Goal: Task Accomplishment & Management: Manage account settings

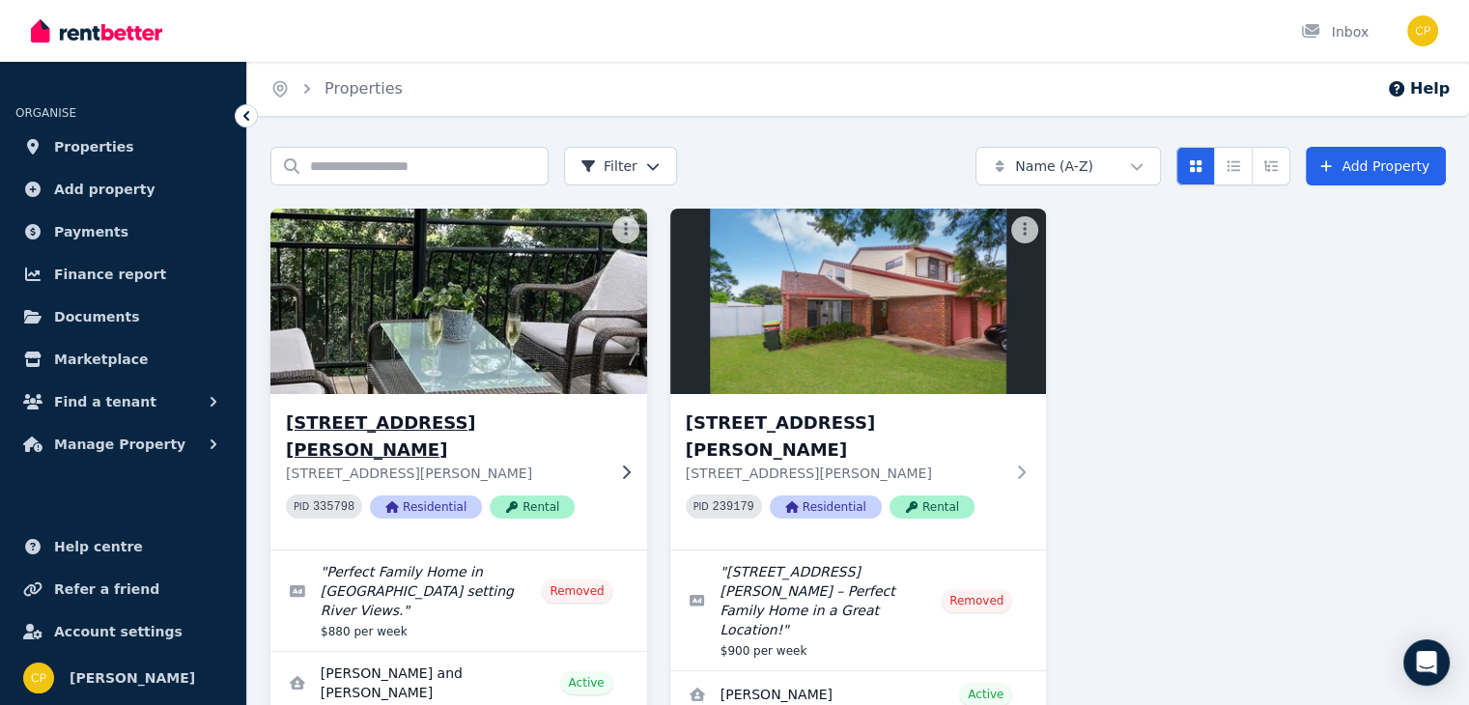
click at [409, 421] on h3 "13 Bawden Lane, Tumbulgum" at bounding box center [445, 436] width 319 height 54
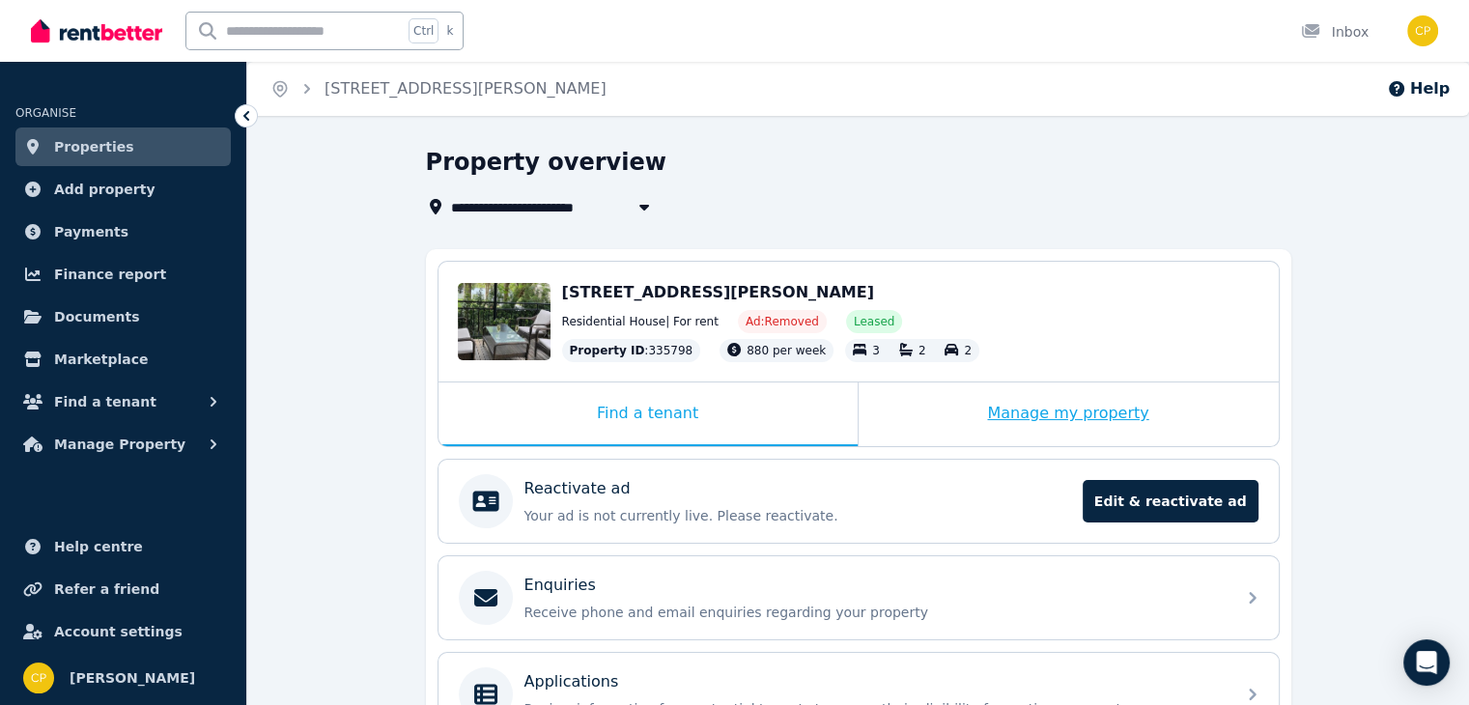
click at [1038, 417] on div "Manage my property" at bounding box center [1068, 414] width 420 height 64
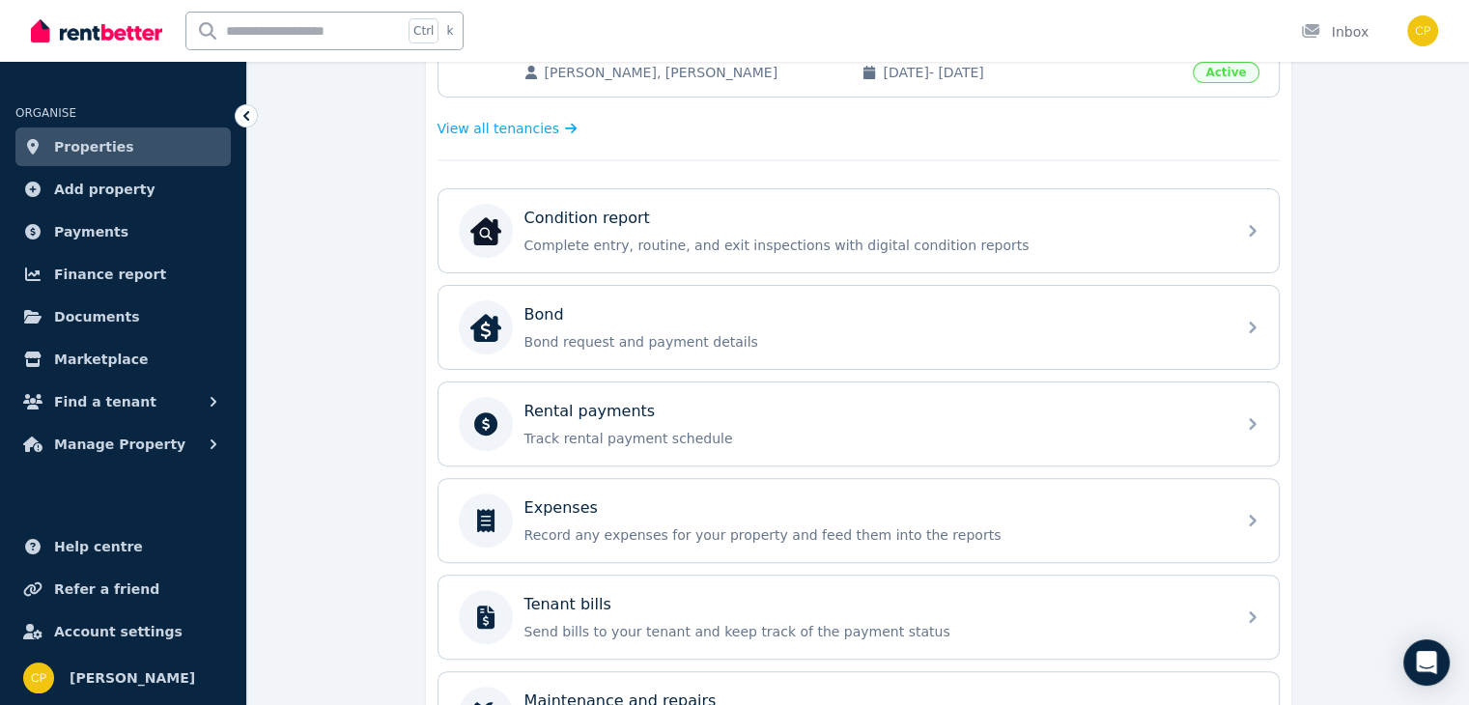
scroll to position [487, 0]
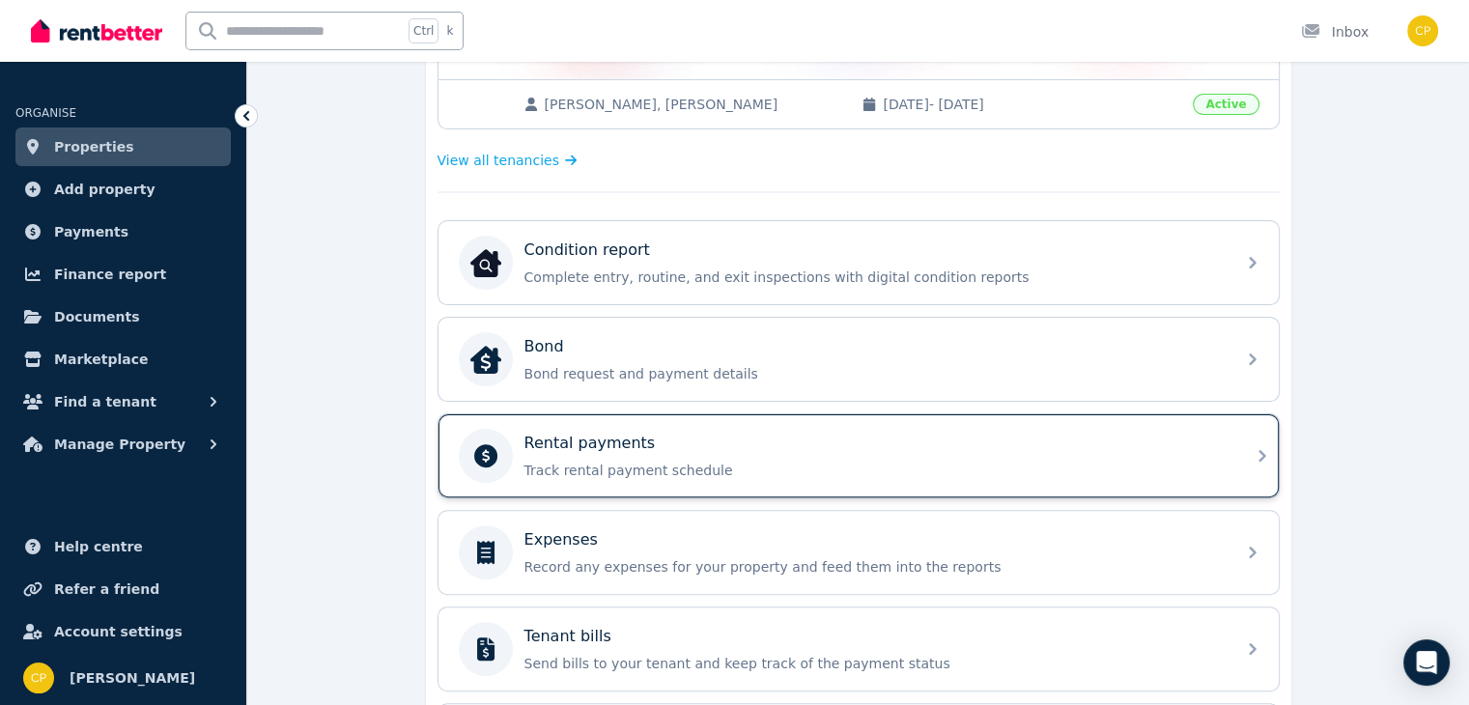
click at [877, 470] on p "Track rental payment schedule" at bounding box center [873, 470] width 699 height 19
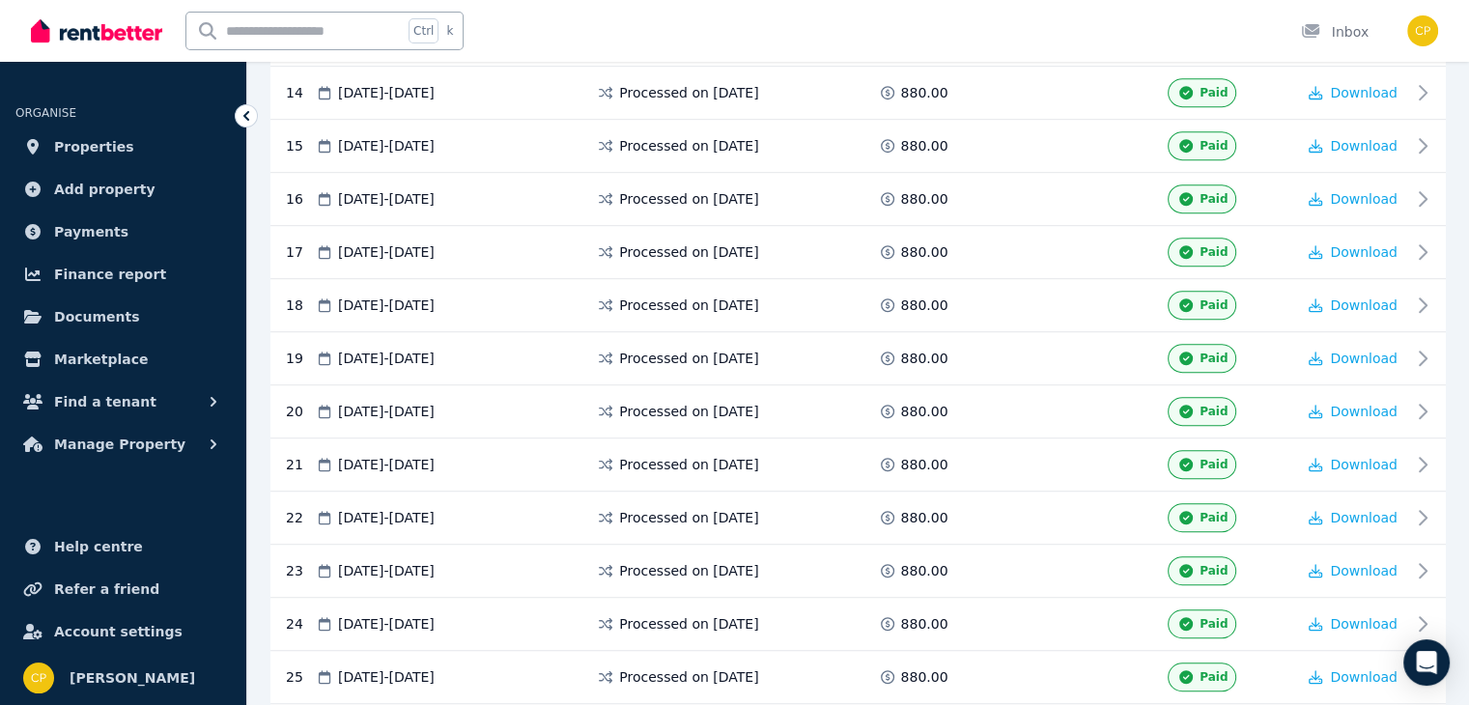
scroll to position [1343, 0]
click at [1380, 404] on span "Download" at bounding box center [1364, 411] width 68 height 15
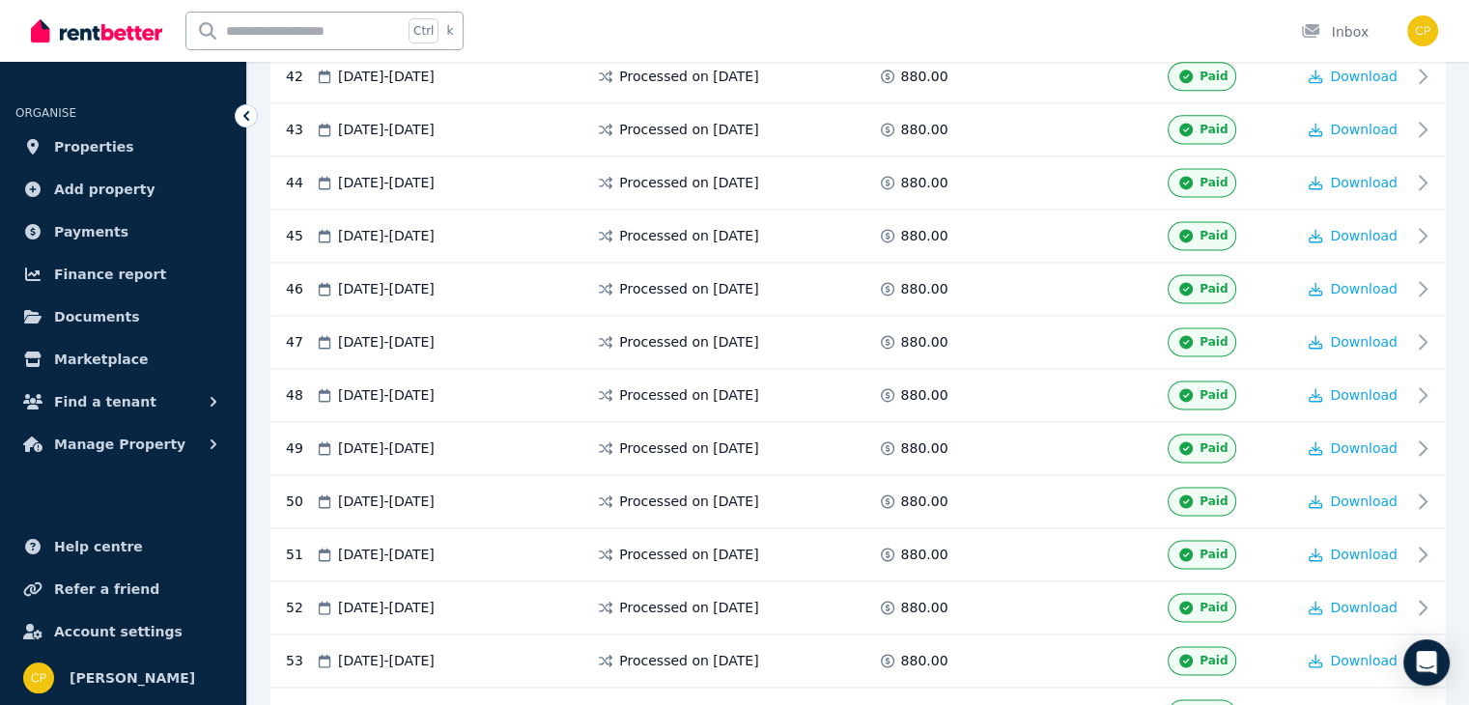
scroll to position [2836, 0]
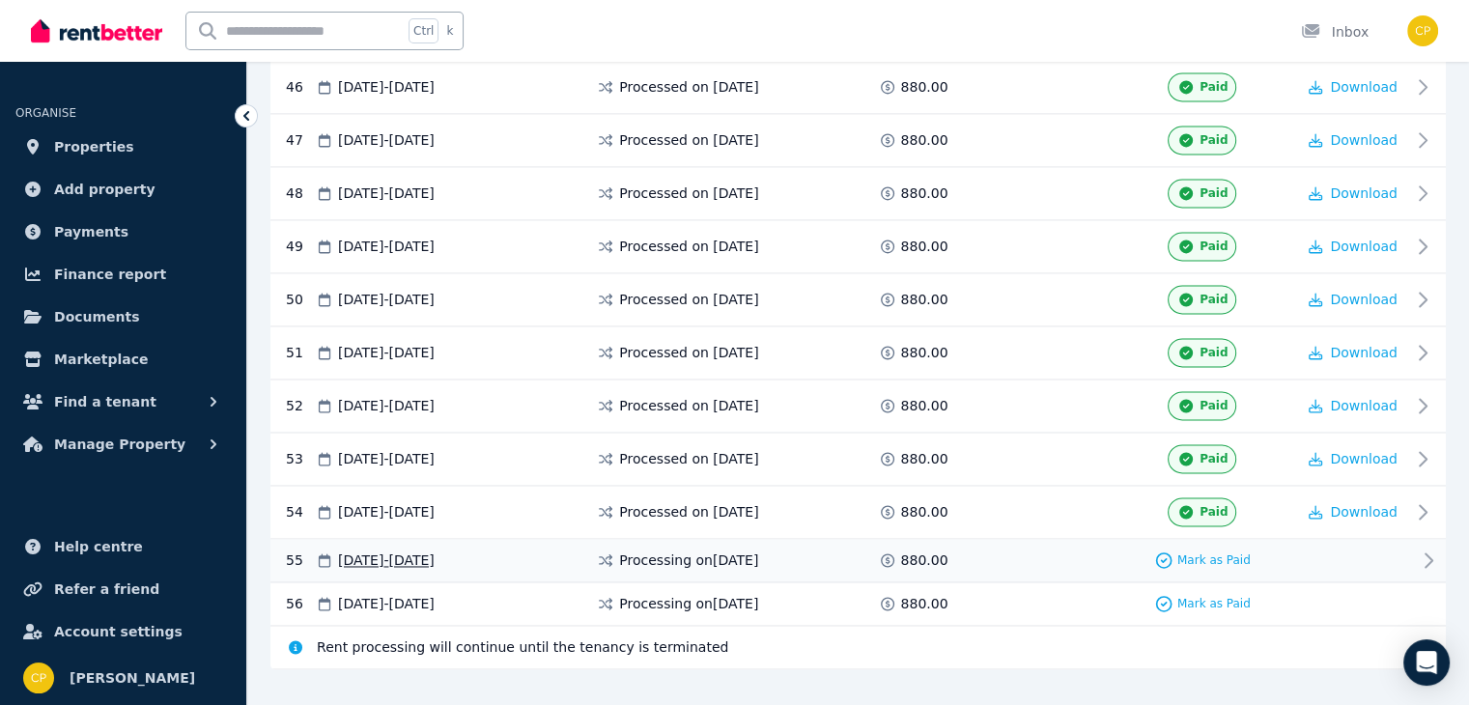
click at [1429, 548] on icon at bounding box center [1427, 559] width 23 height 23
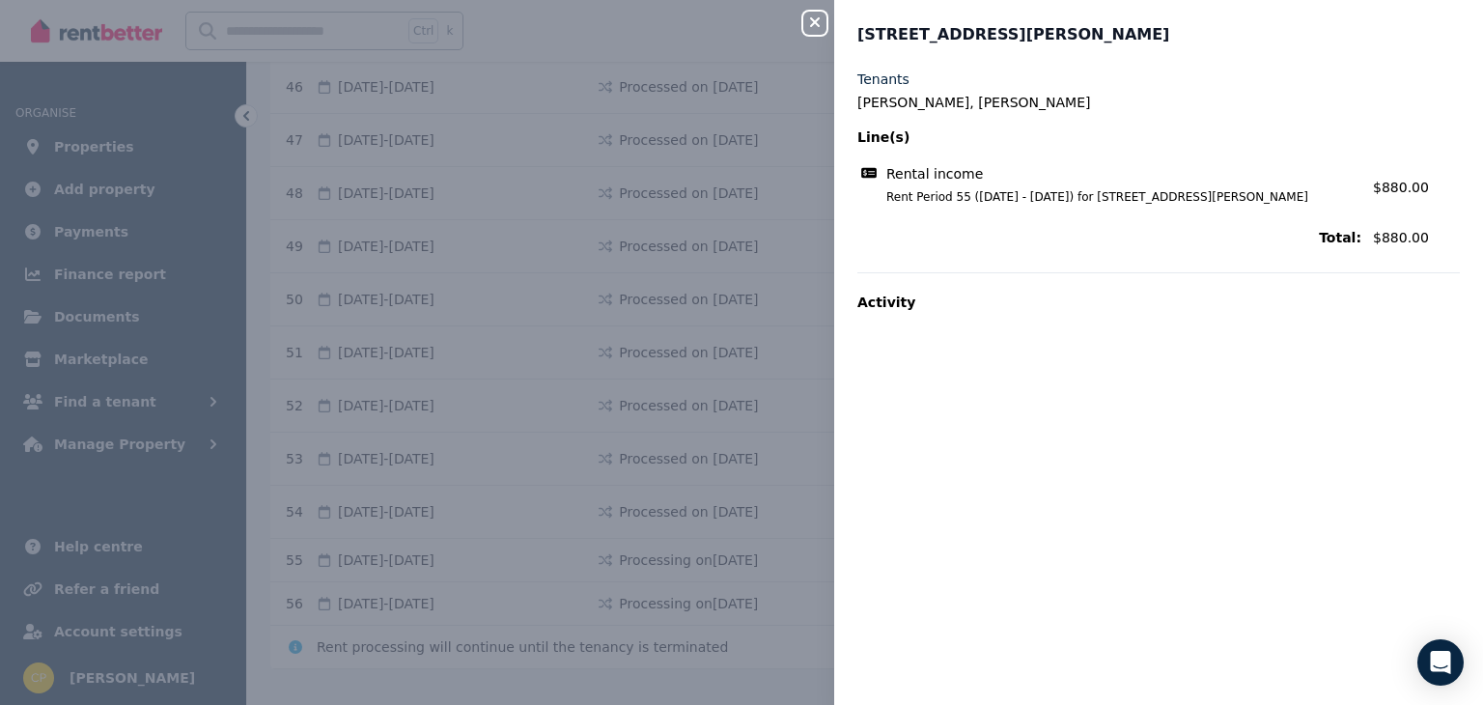
click at [816, 16] on icon "button" at bounding box center [814, 21] width 23 height 15
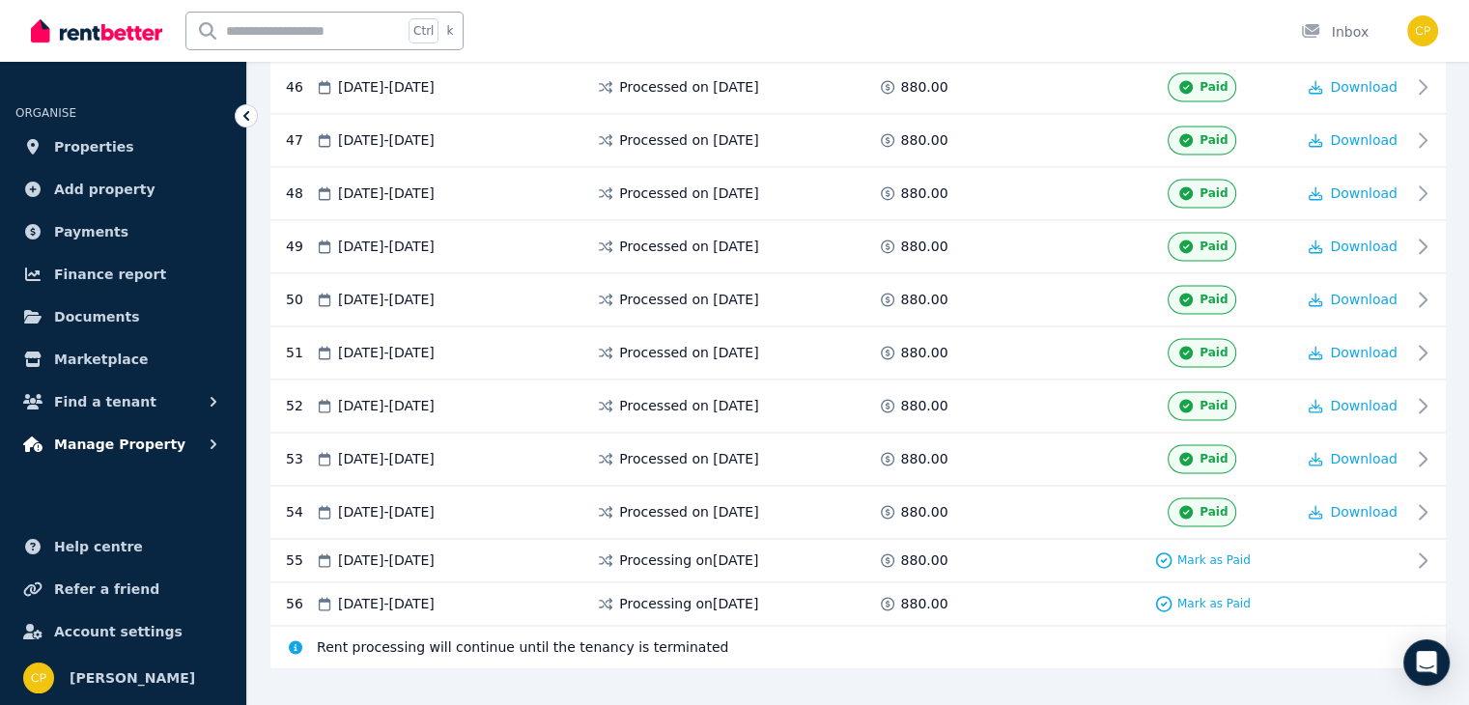
click at [97, 441] on span "Manage Property" at bounding box center [119, 444] width 131 height 23
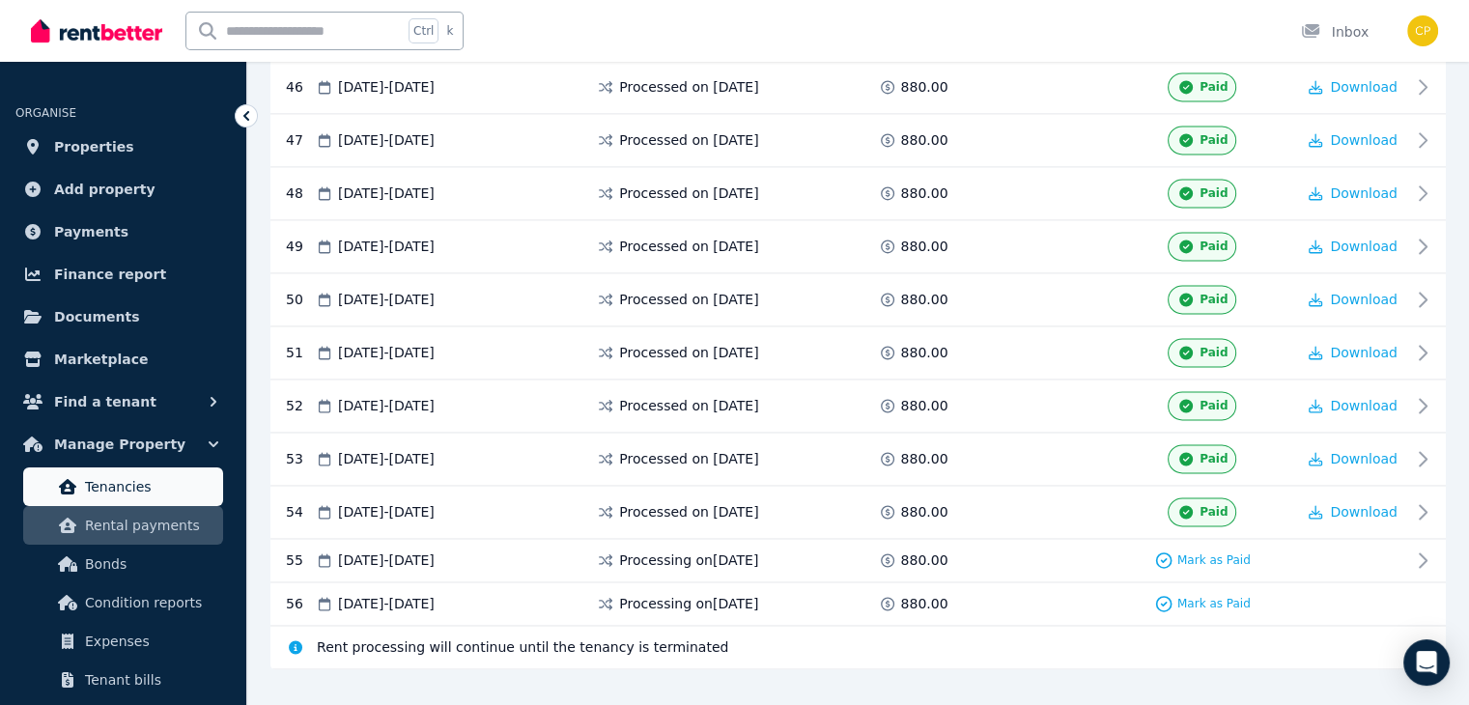
click at [120, 487] on span "Tenancies" at bounding box center [150, 486] width 130 height 23
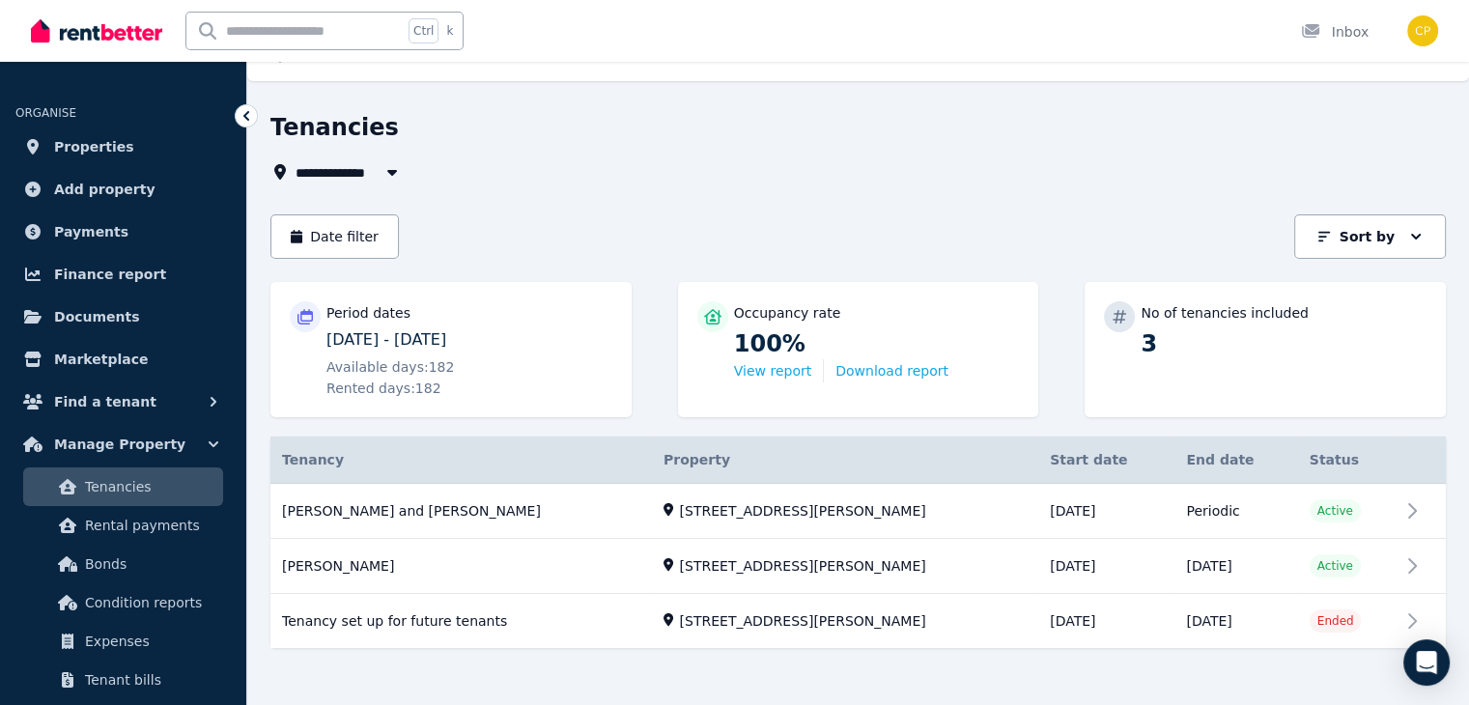
scroll to position [46, 0]
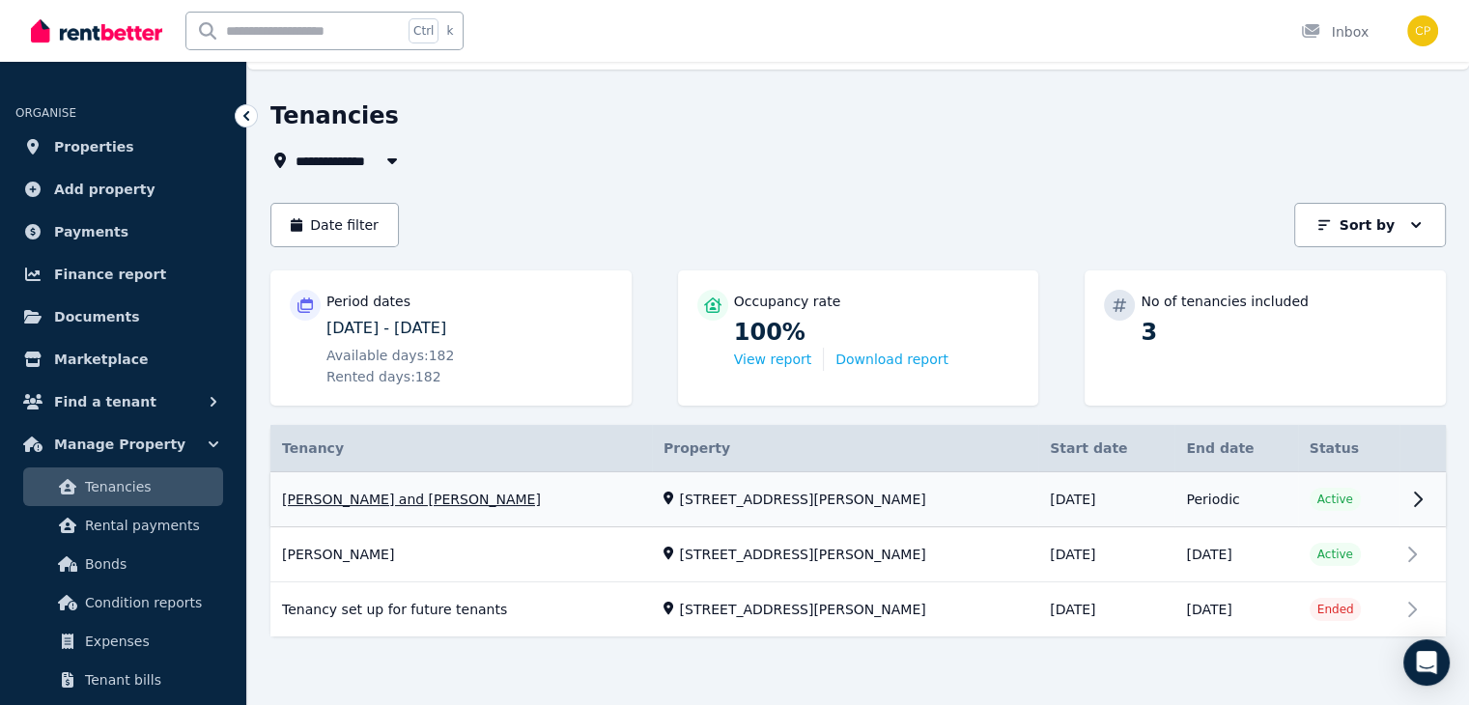
click at [1413, 492] on link "View property details" at bounding box center [857, 499] width 1175 height 55
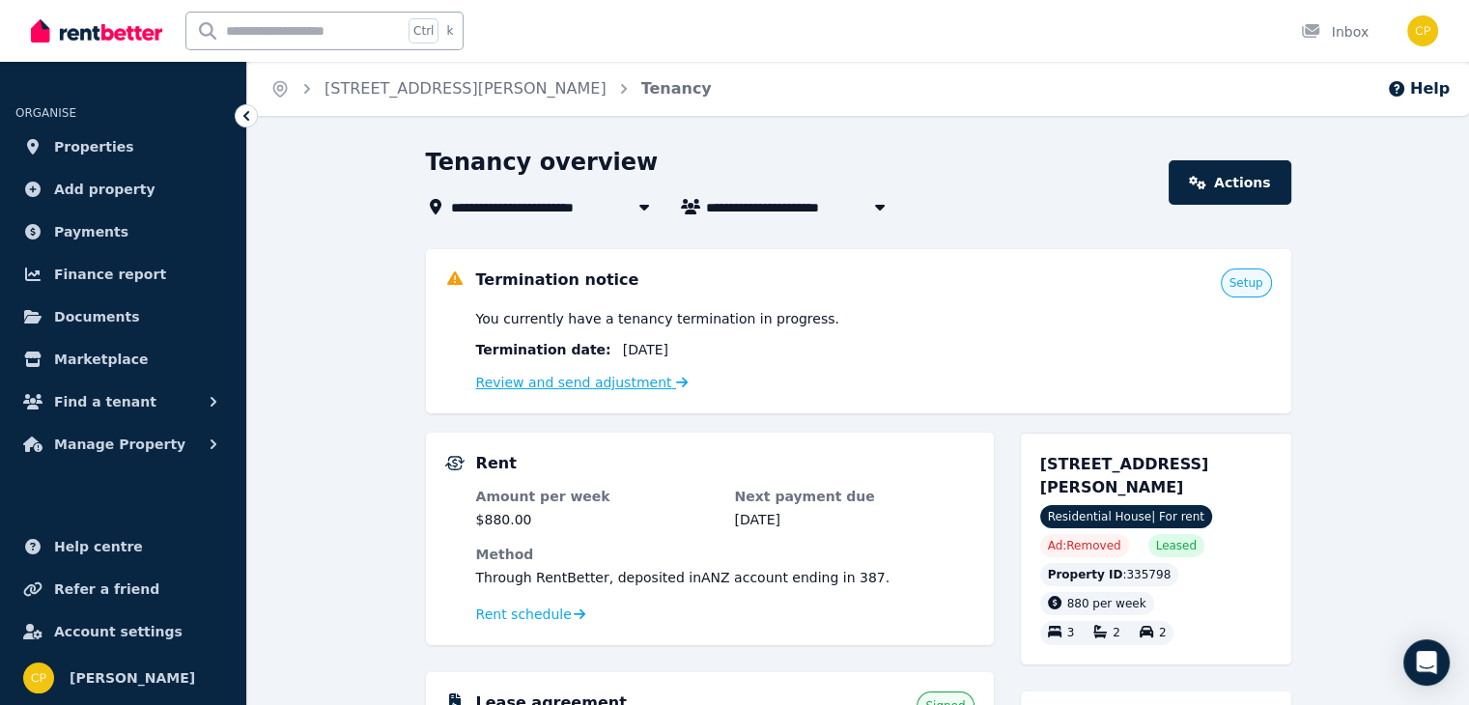
click at [624, 384] on link "Review and send adjustment" at bounding box center [582, 382] width 212 height 15
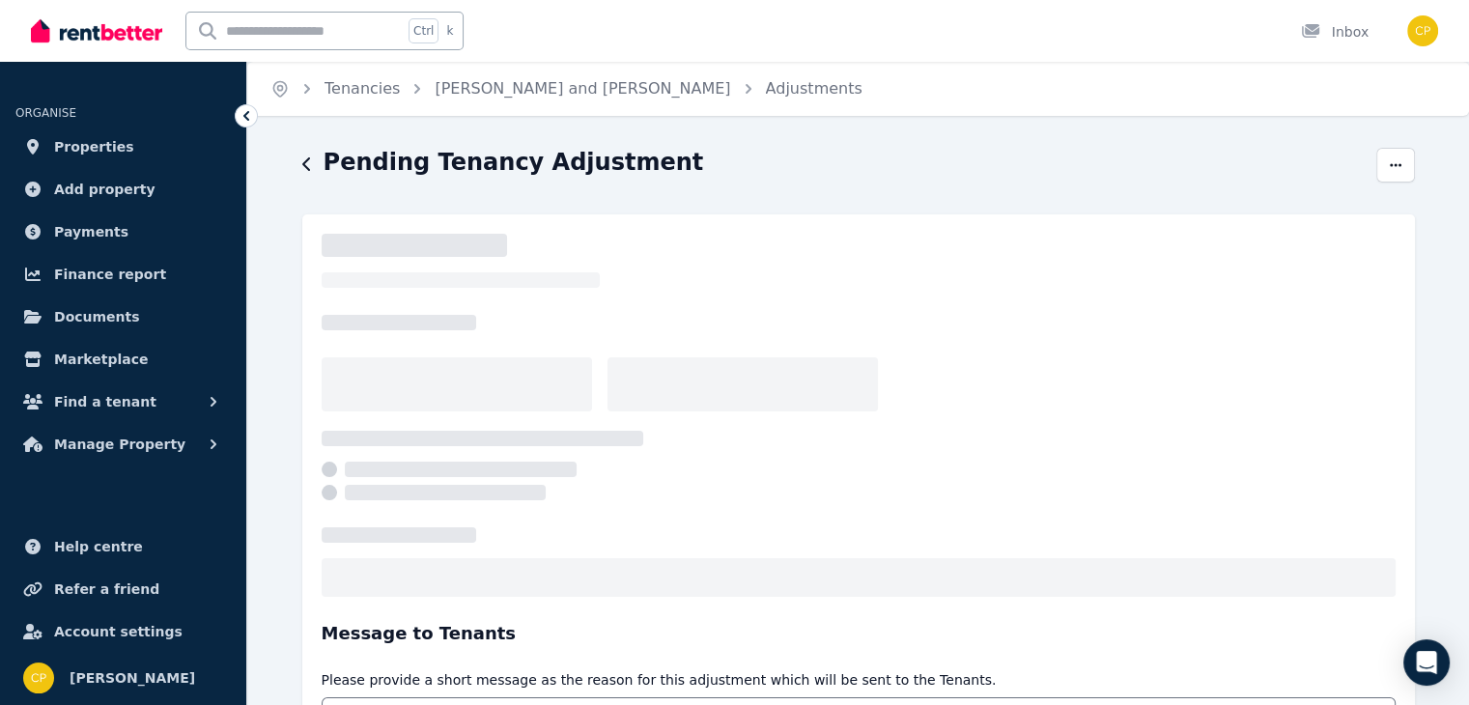
select select "**********"
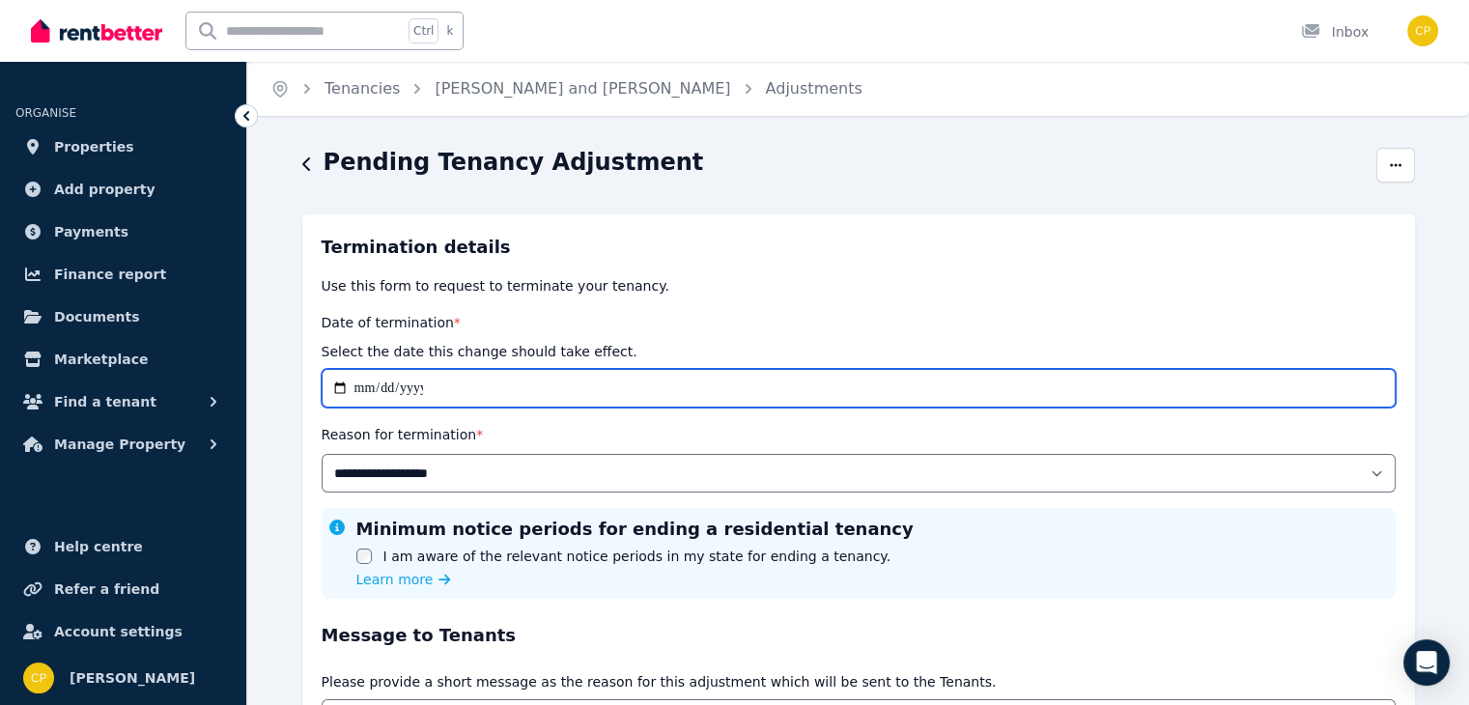
click at [429, 385] on input "**********" at bounding box center [859, 388] width 1074 height 39
click at [342, 388] on input "**********" at bounding box center [859, 388] width 1074 height 39
type input "**********"
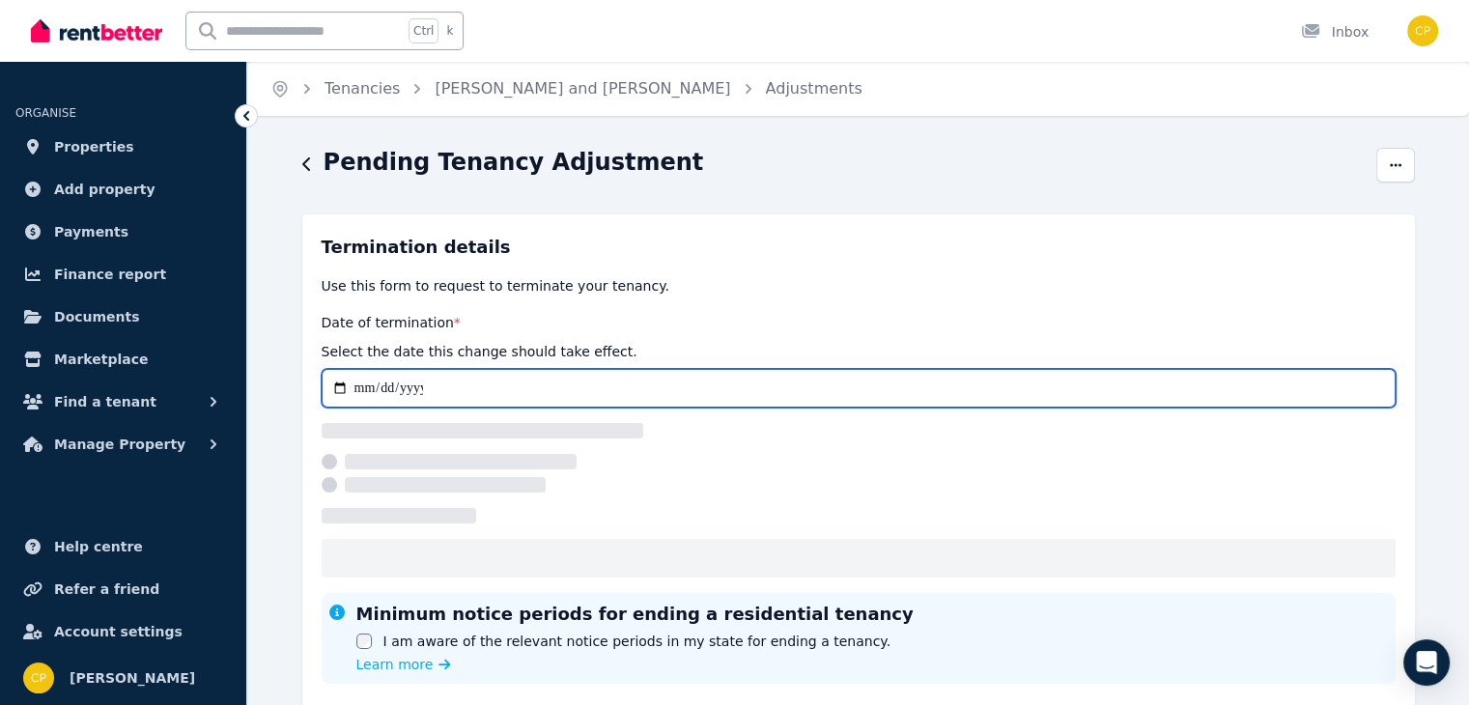
select select "**********"
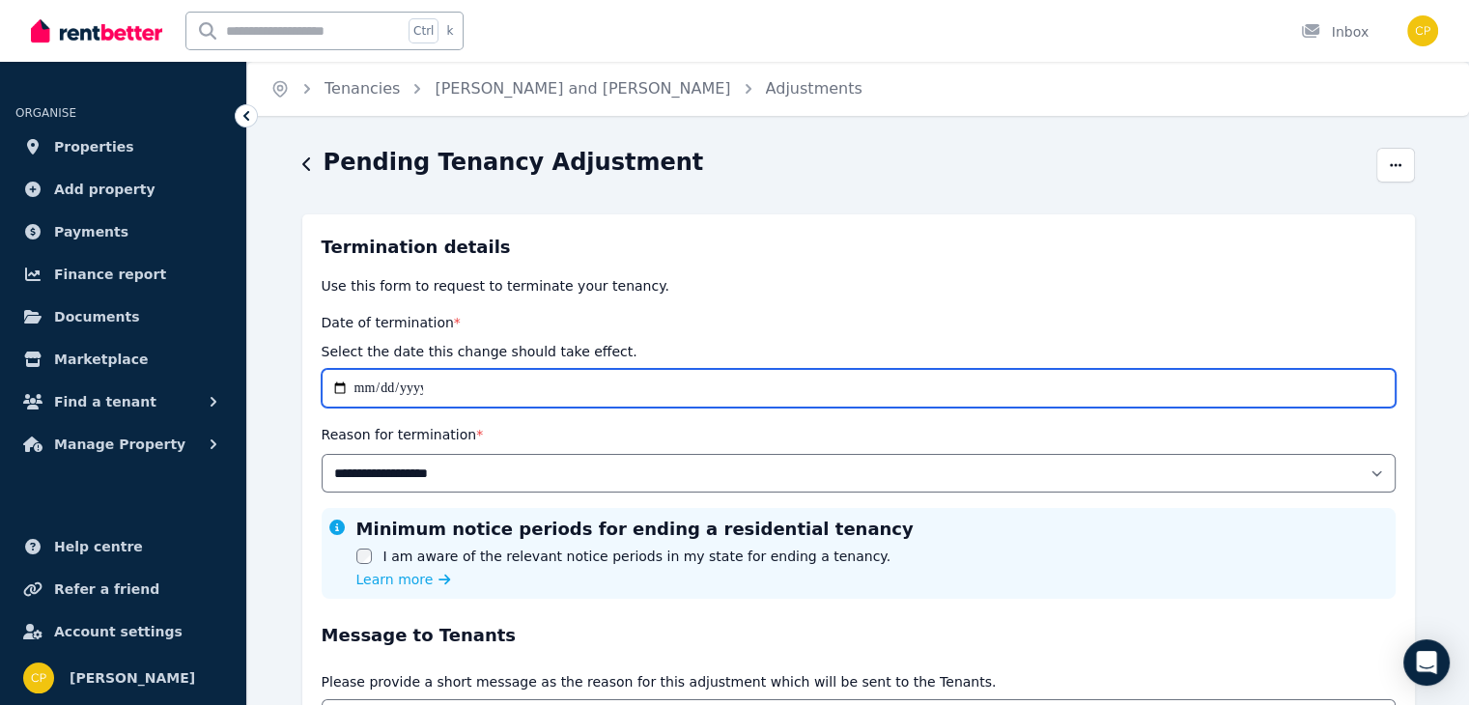
type input "**********"
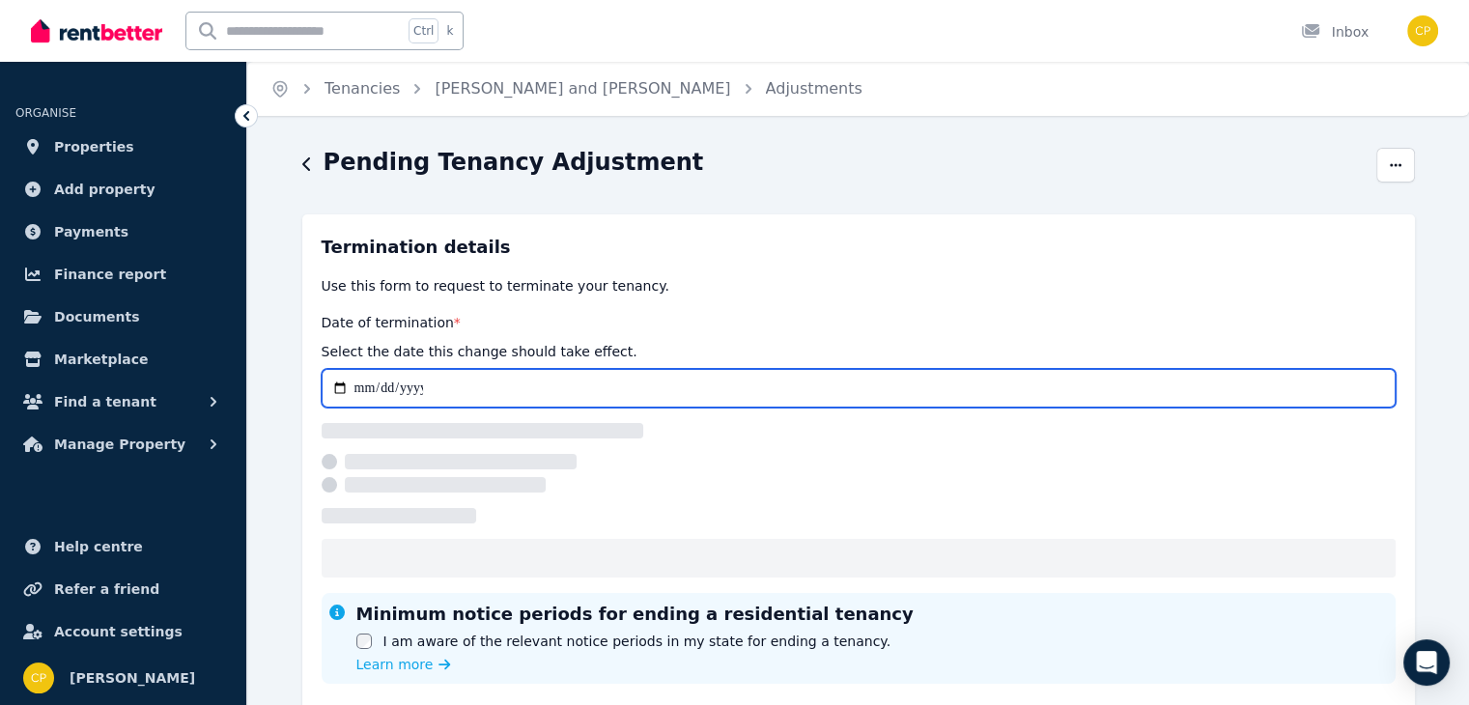
select select "**********"
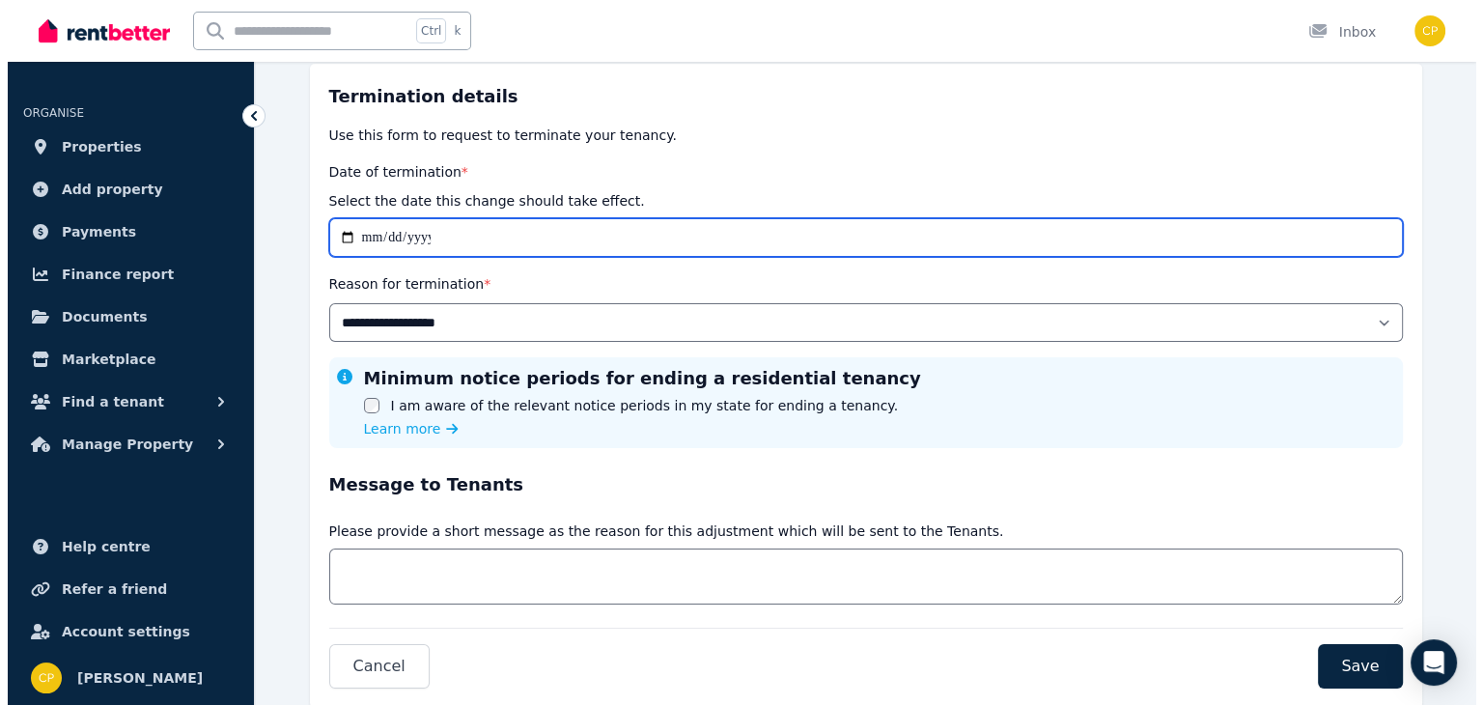
scroll to position [150, 0]
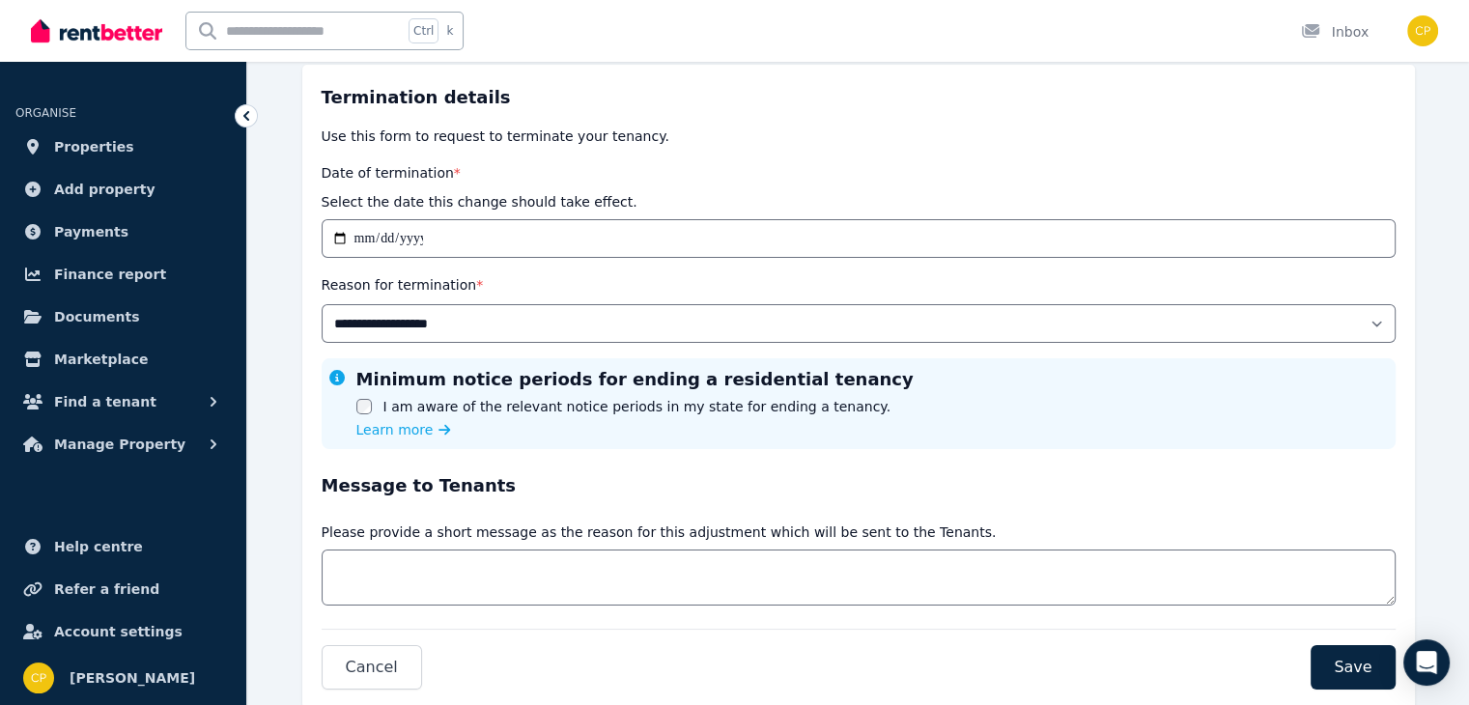
drag, startPoint x: 1421, startPoint y: 593, endPoint x: 1409, endPoint y: 583, distance: 15.8
click at [1409, 583] on div "**********" at bounding box center [857, 380] width 1221 height 766
click at [1343, 671] on span "Save" at bounding box center [1352, 667] width 38 height 23
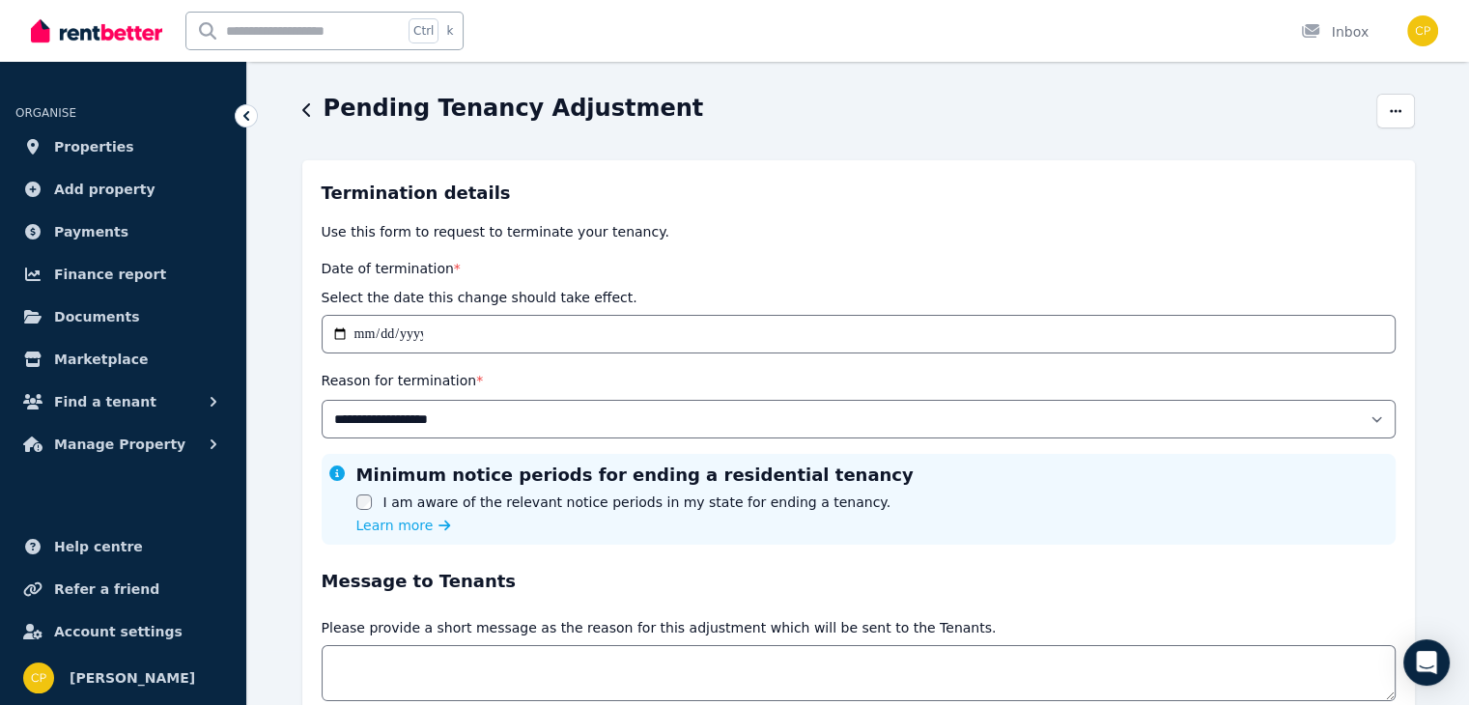
scroll to position [207, 0]
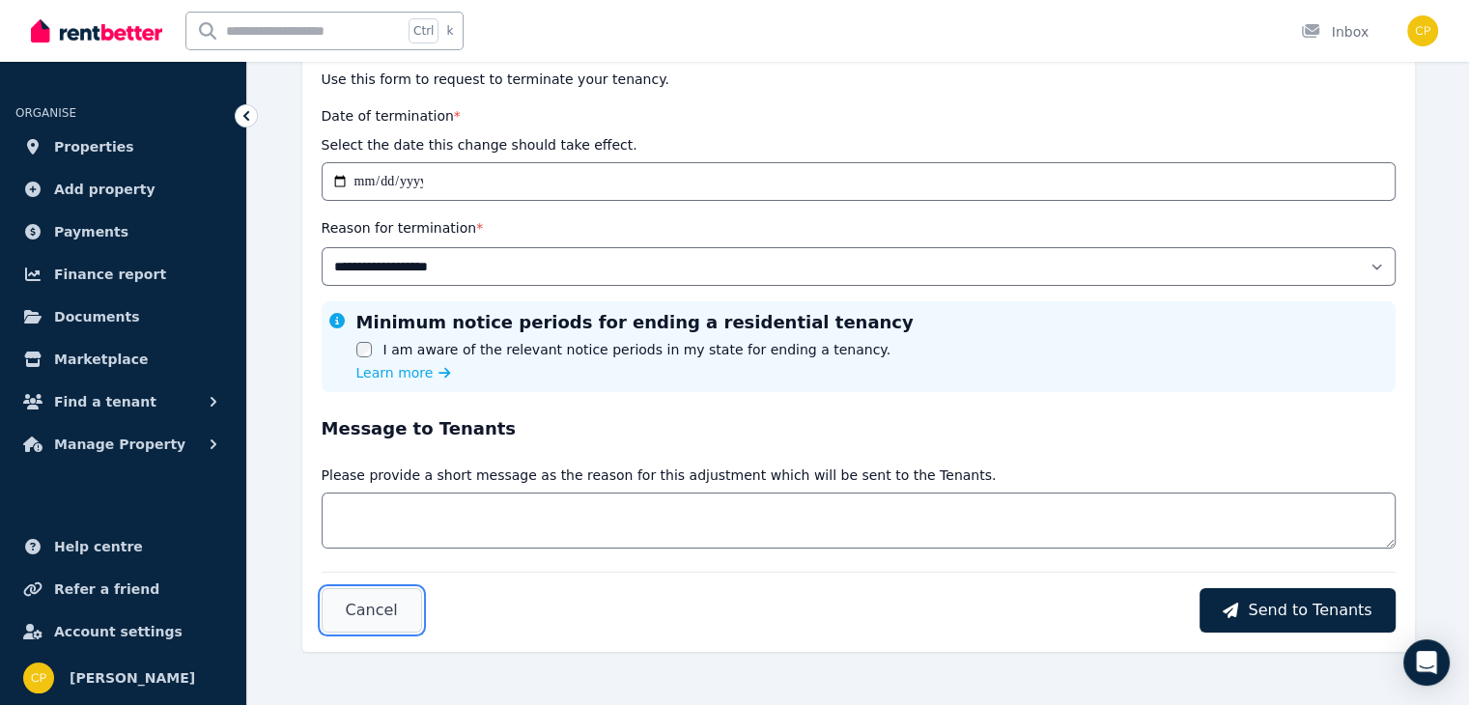
click at [351, 607] on span "Cancel" at bounding box center [372, 610] width 52 height 23
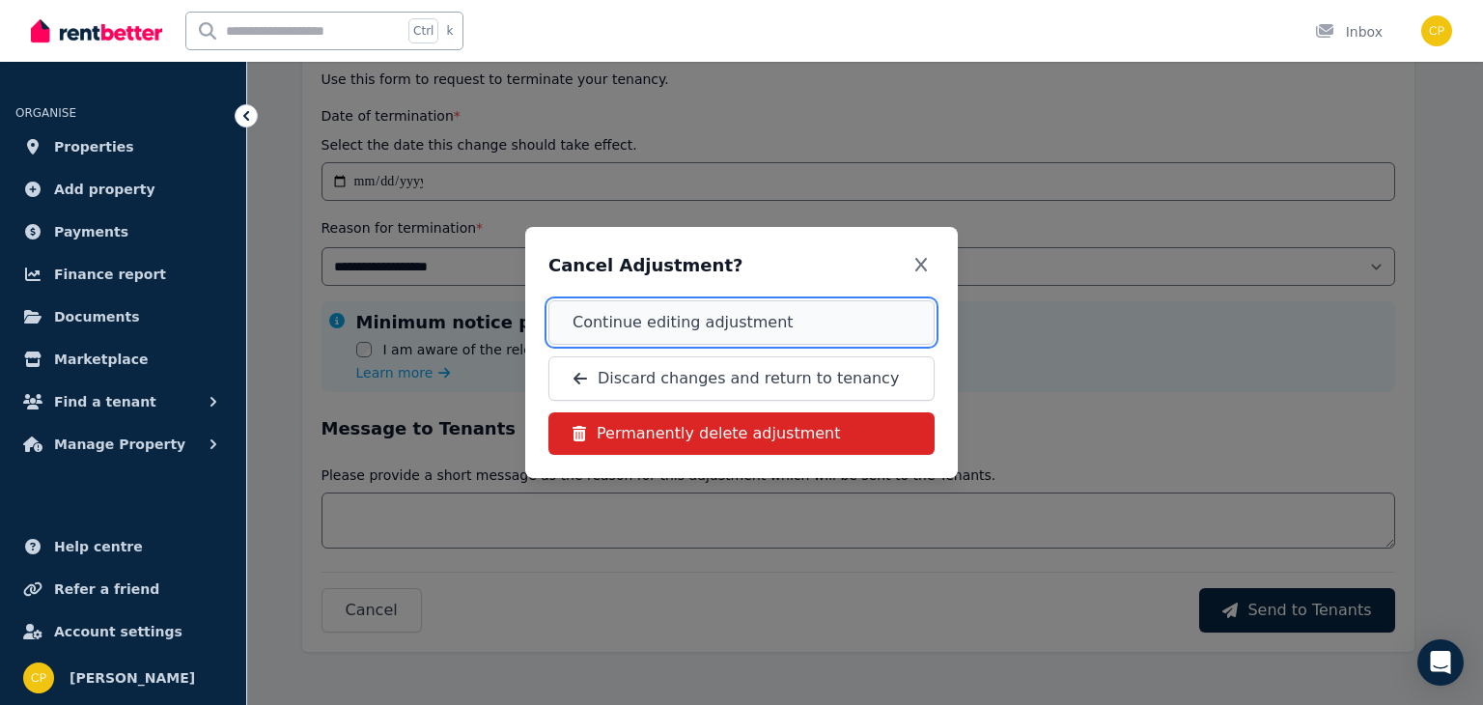
click at [854, 324] on button "Continue editing adjustment" at bounding box center [741, 322] width 386 height 44
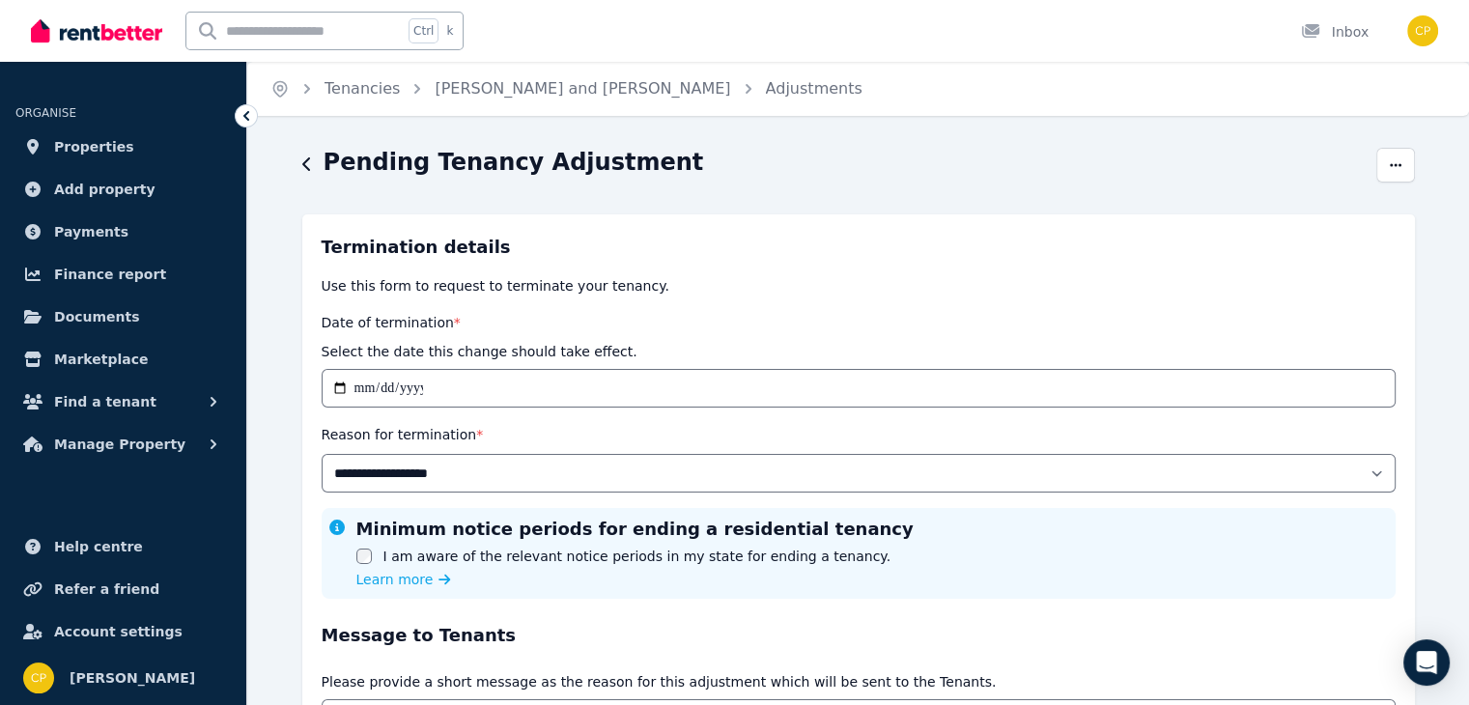
scroll to position [0, 0]
click at [77, 136] on span "Properties" at bounding box center [94, 146] width 80 height 23
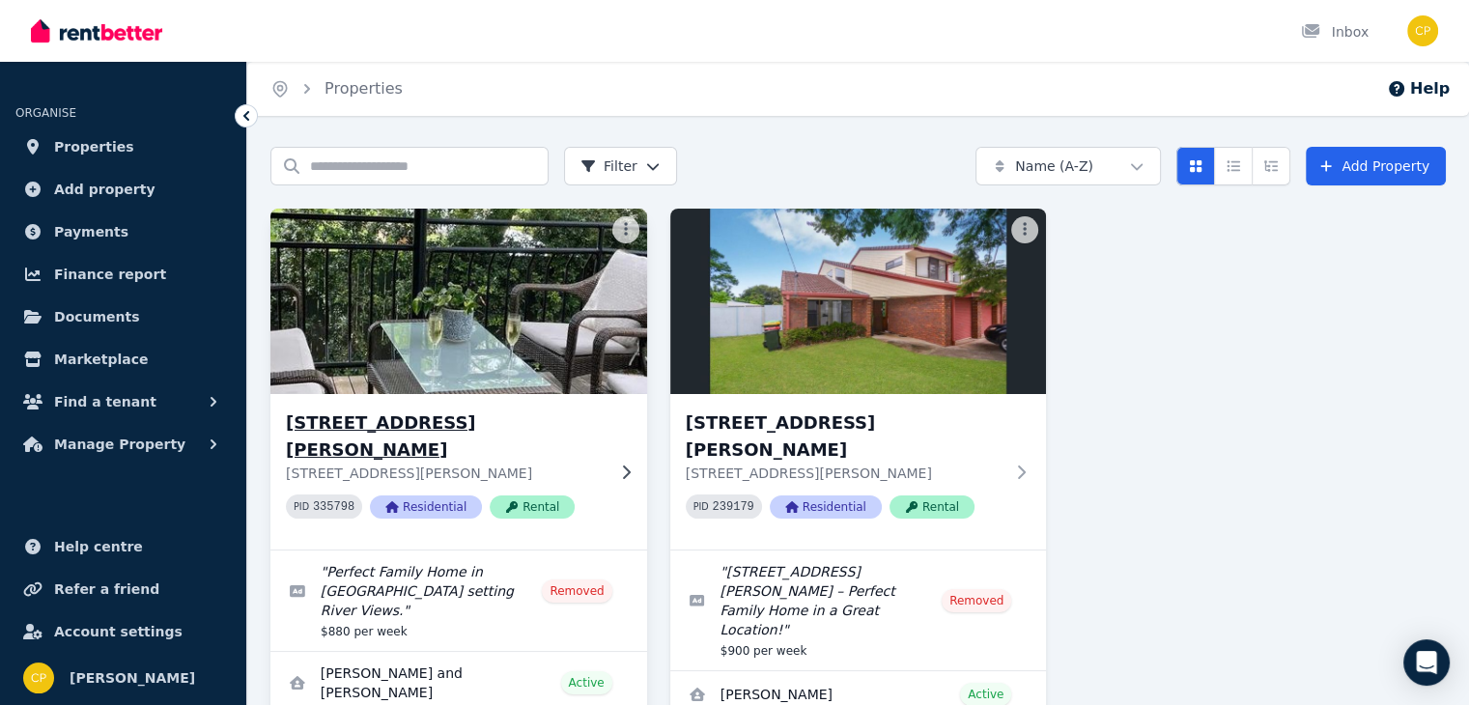
click at [396, 418] on h3 "13 Bawden Lane, Tumbulgum" at bounding box center [445, 436] width 319 height 54
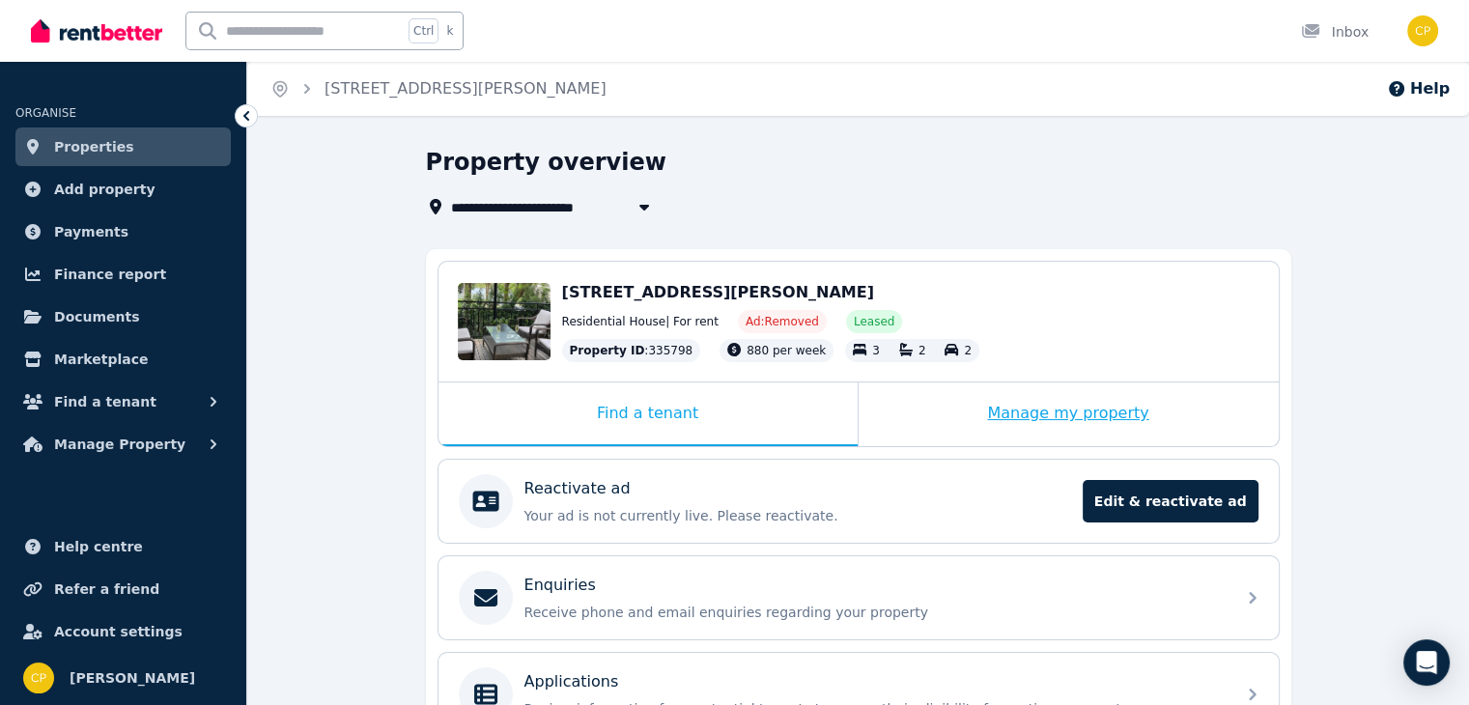
click at [1140, 417] on div "Manage my property" at bounding box center [1068, 414] width 420 height 64
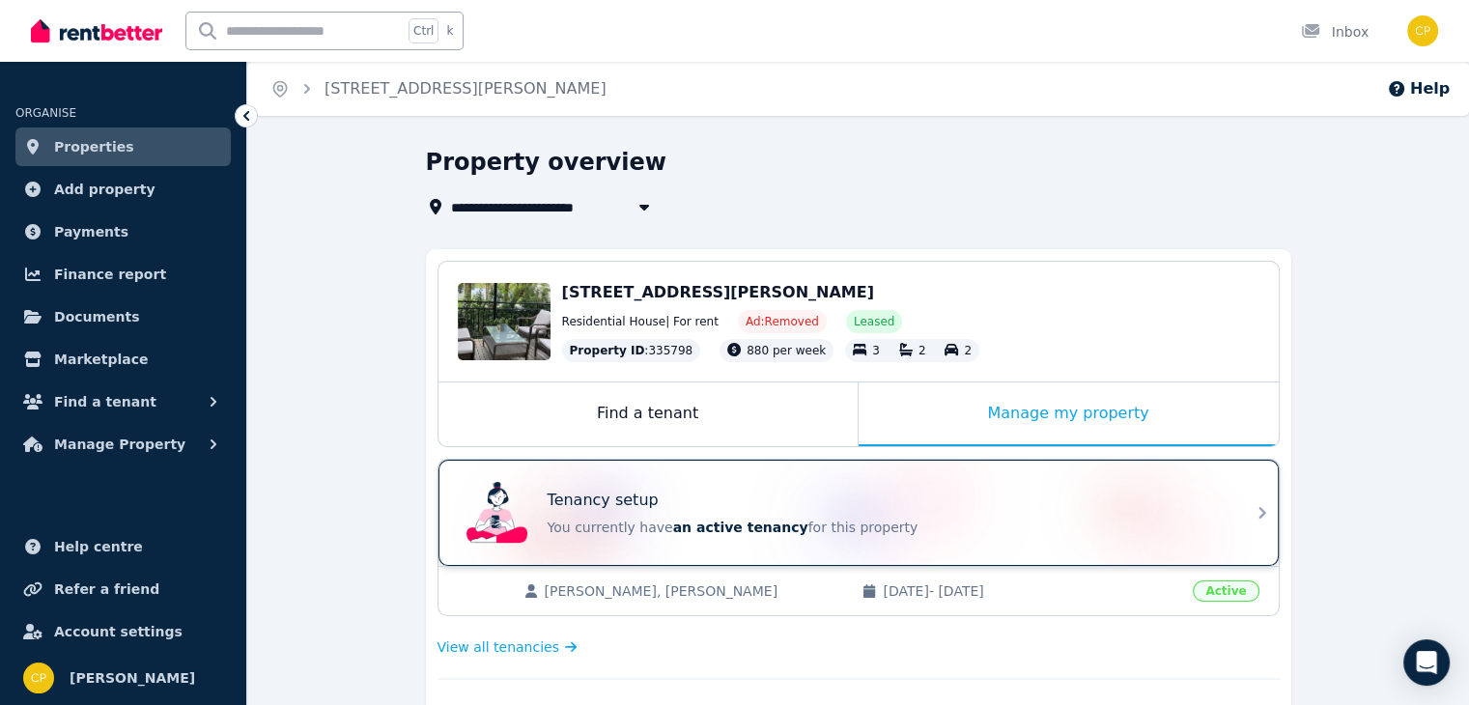
click at [900, 532] on p "You currently have an active tenancy for this property" at bounding box center [885, 527] width 676 height 19
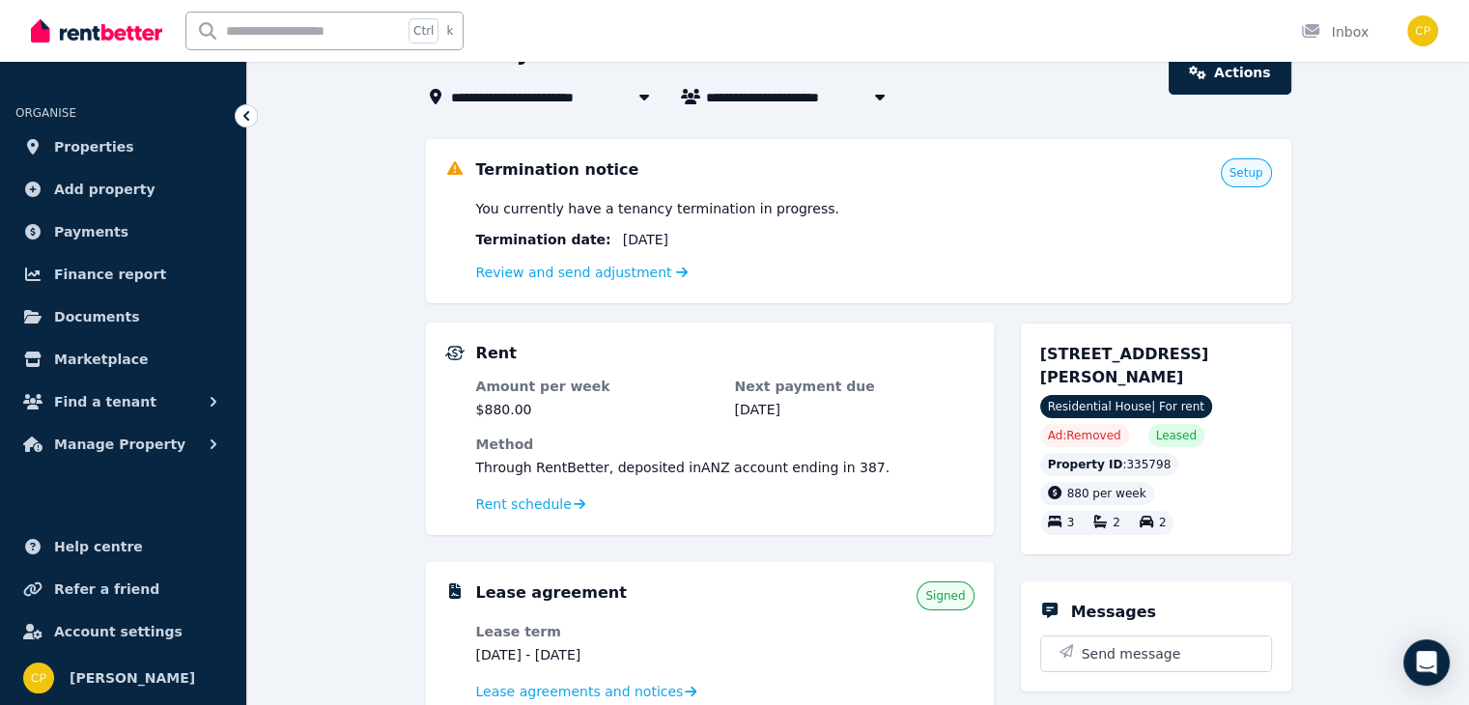
scroll to position [79, 0]
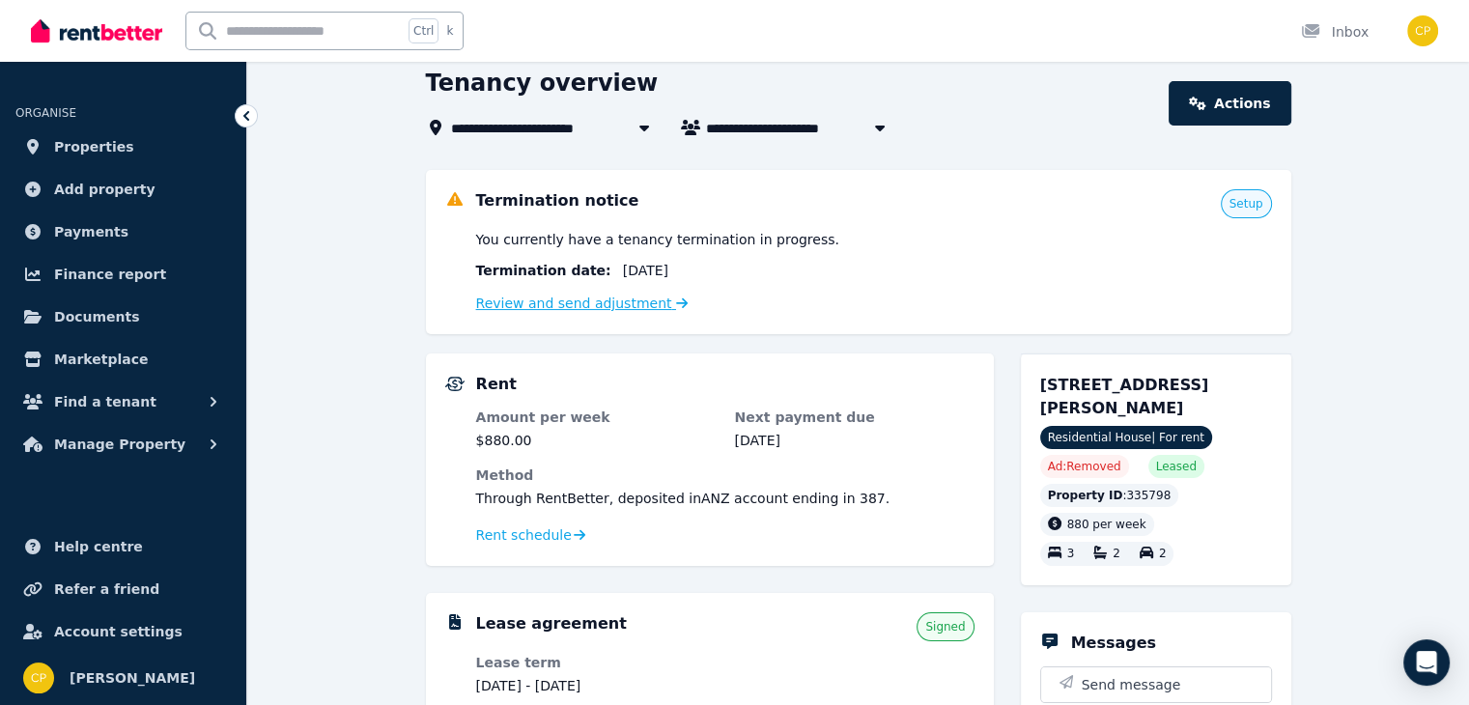
click at [595, 302] on link "Review and send adjustment" at bounding box center [582, 302] width 212 height 15
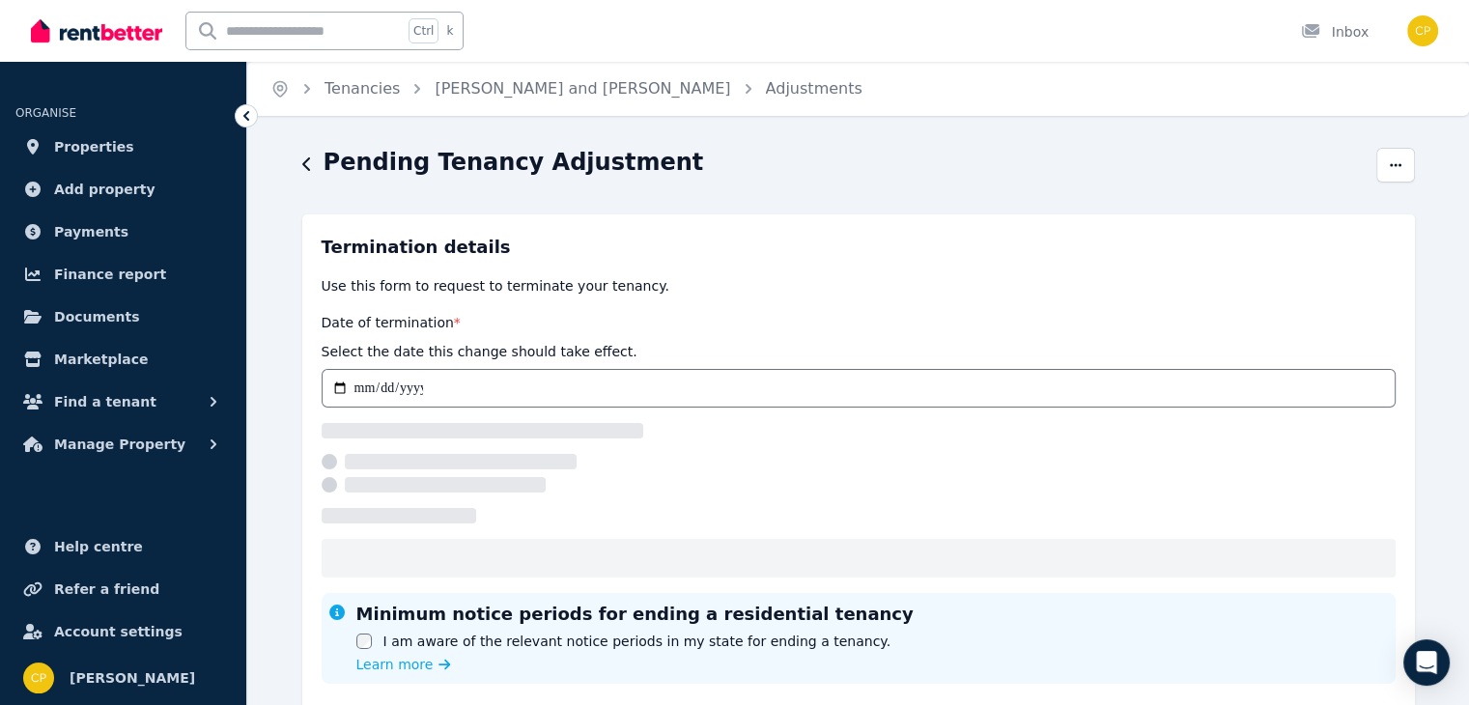
select select "**********"
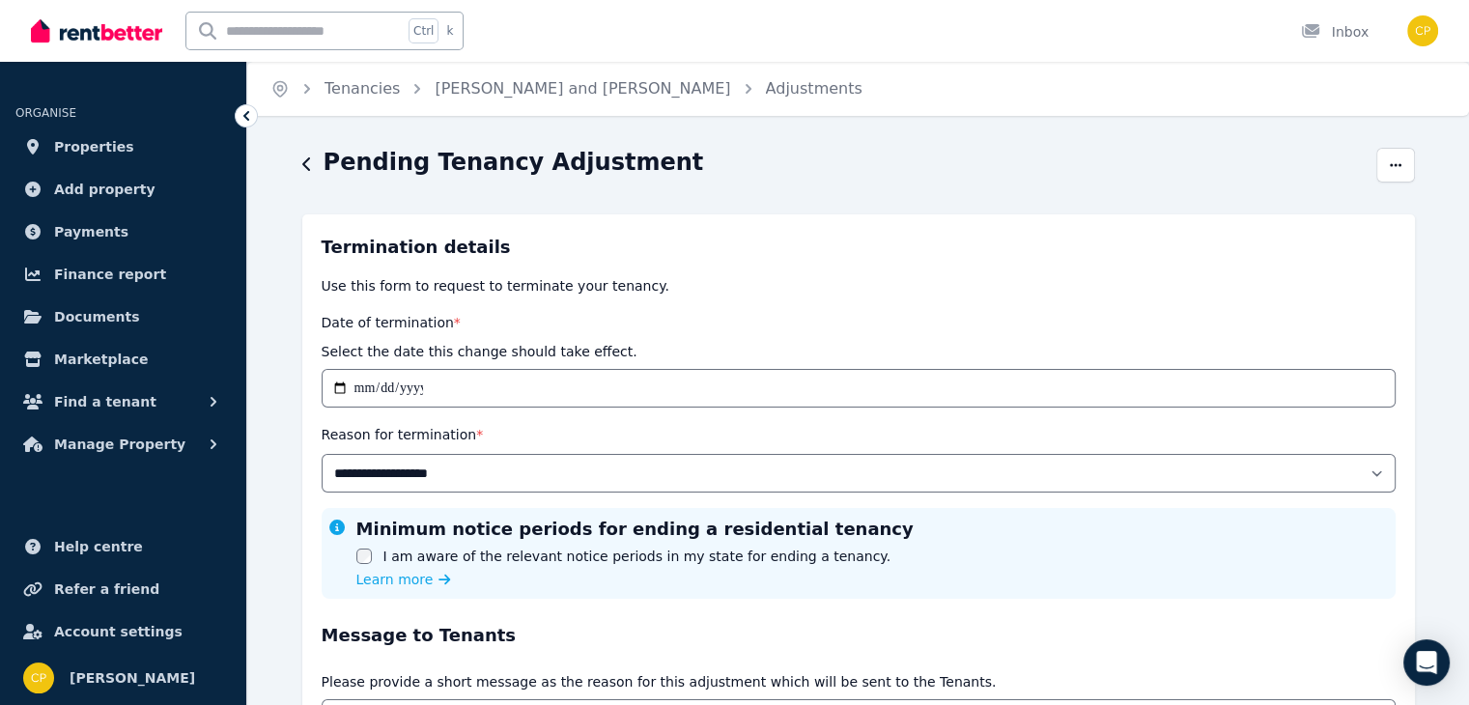
click at [307, 166] on icon "button" at bounding box center [307, 163] width 10 height 15
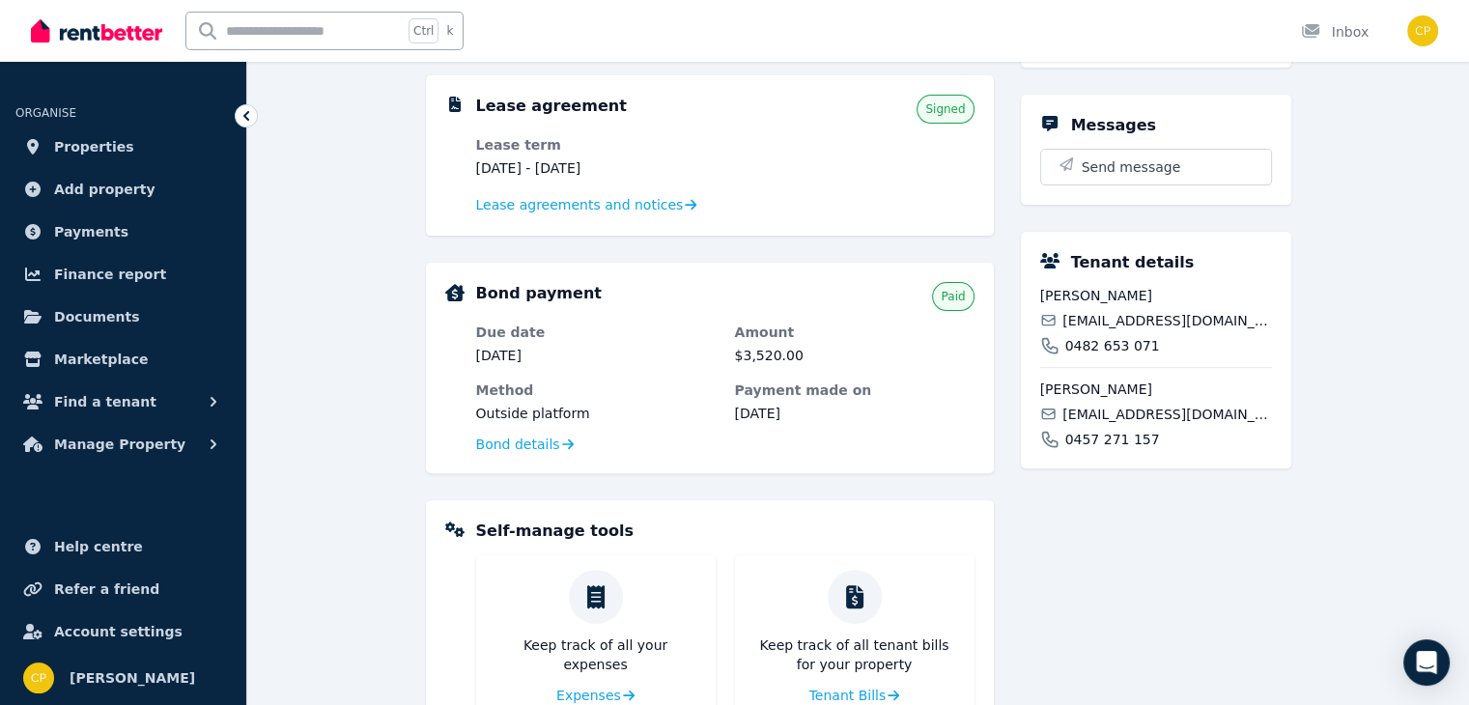
scroll to position [599, 0]
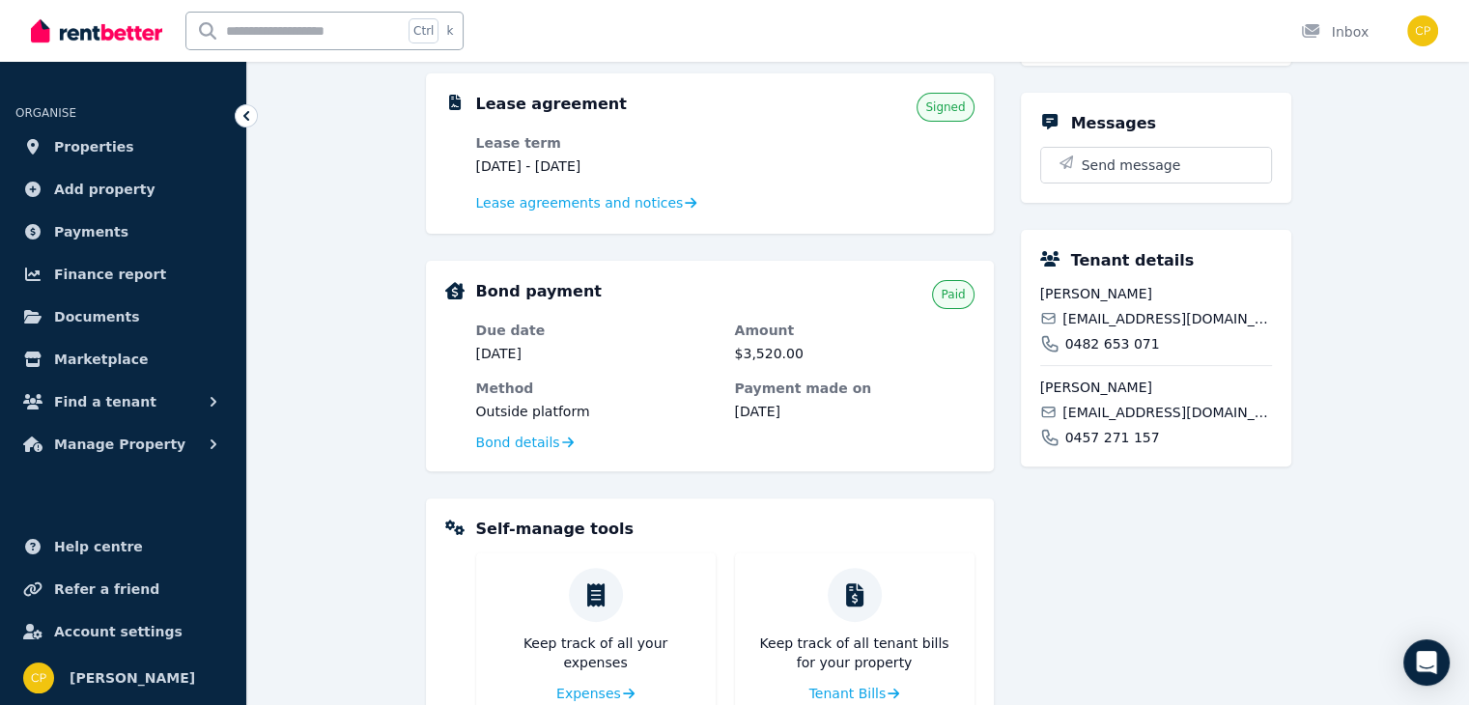
drag, startPoint x: 1417, startPoint y: 563, endPoint x: 1414, endPoint y: 592, distance: 29.2
click at [1414, 592] on div "**********" at bounding box center [857, 262] width 1221 height 1429
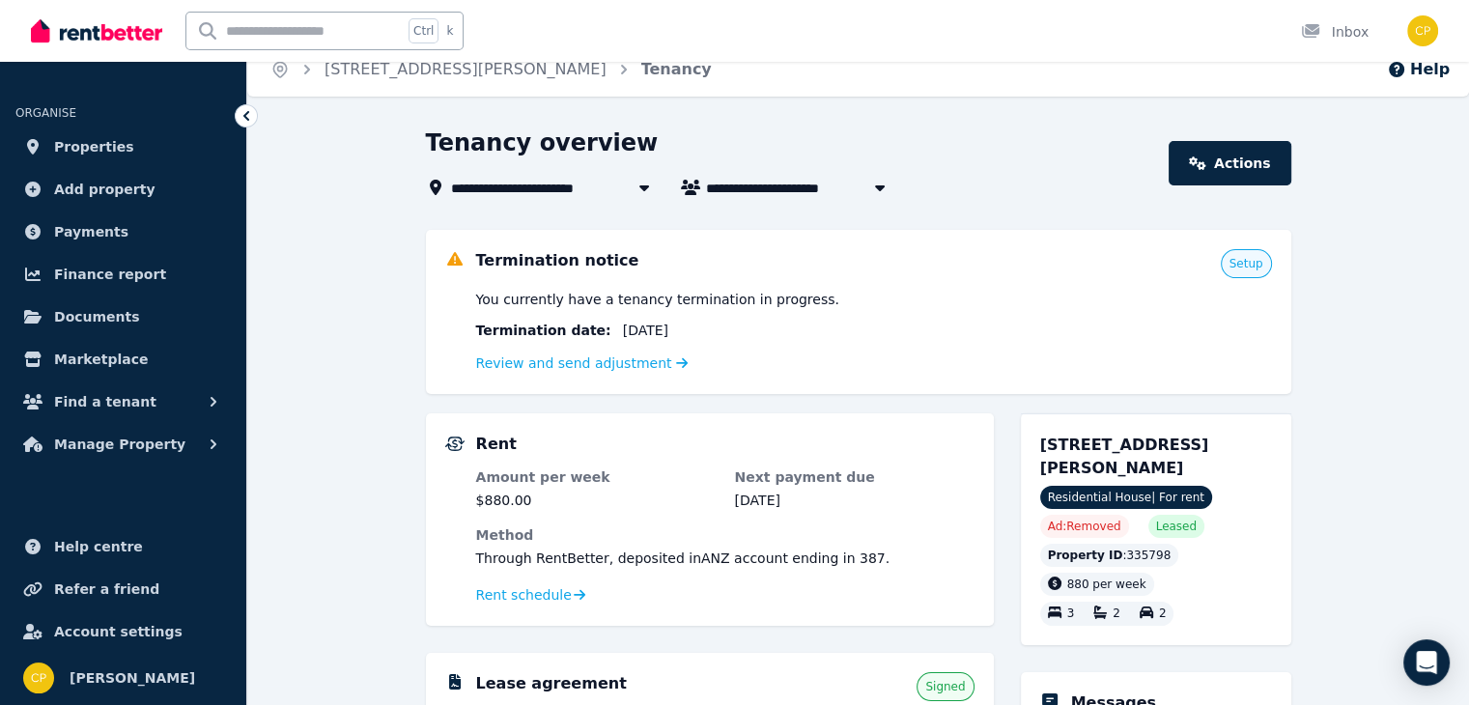
scroll to position [0, 0]
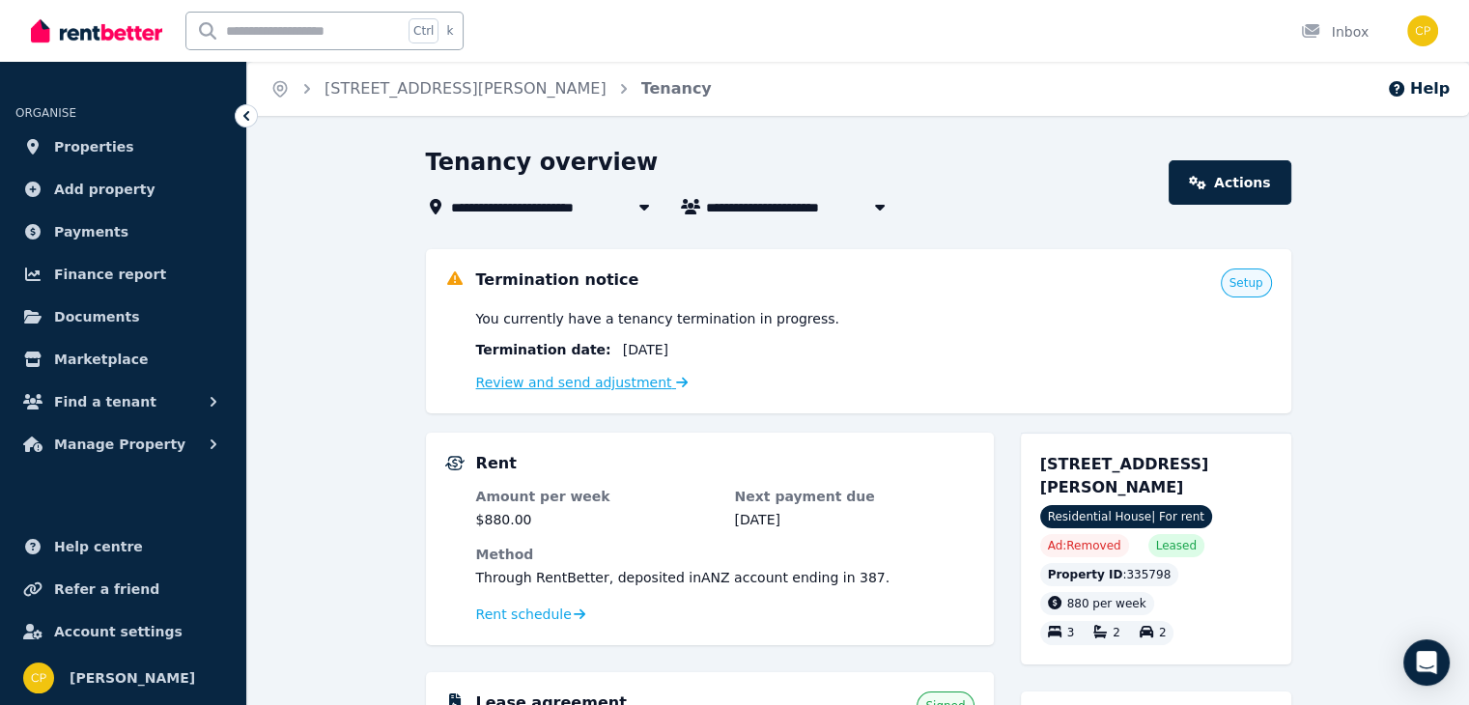
click at [605, 377] on link "Review and send adjustment" at bounding box center [582, 382] width 212 height 15
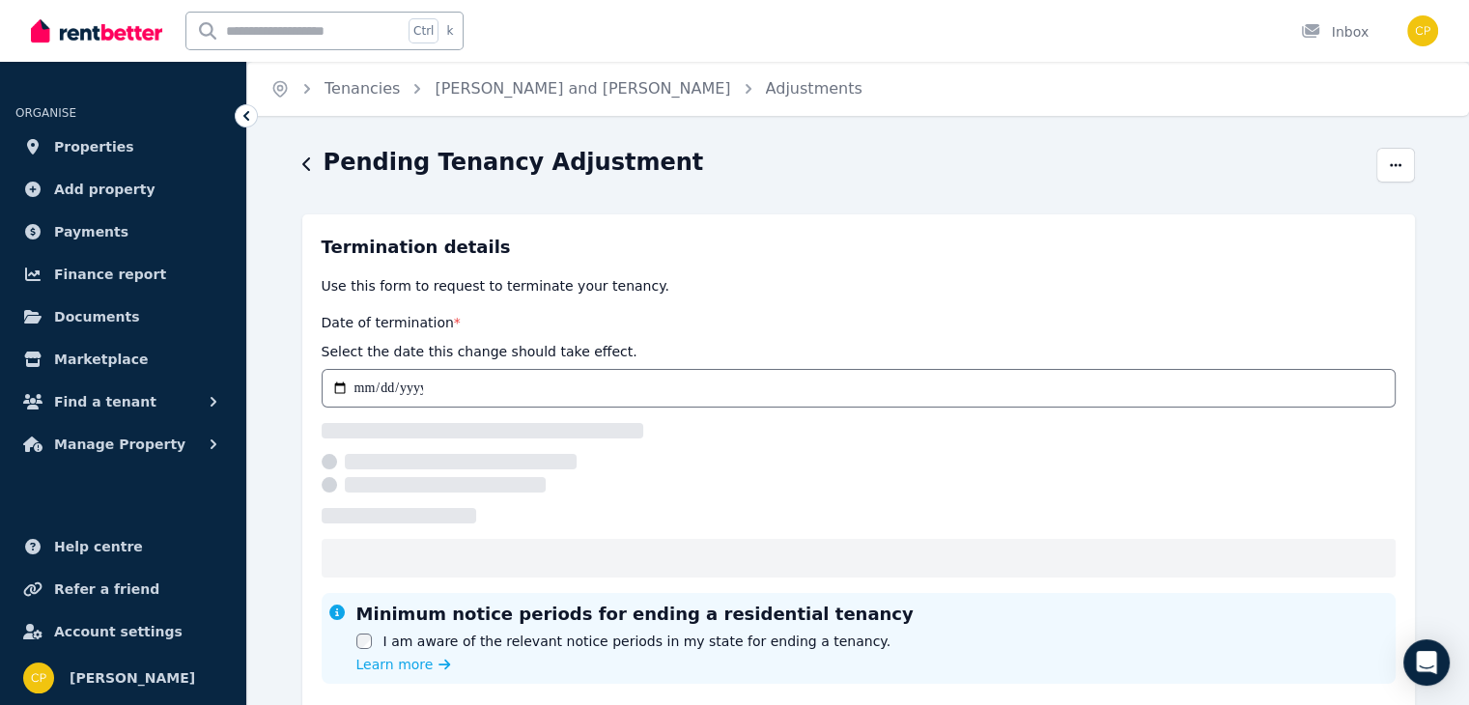
select select "**********"
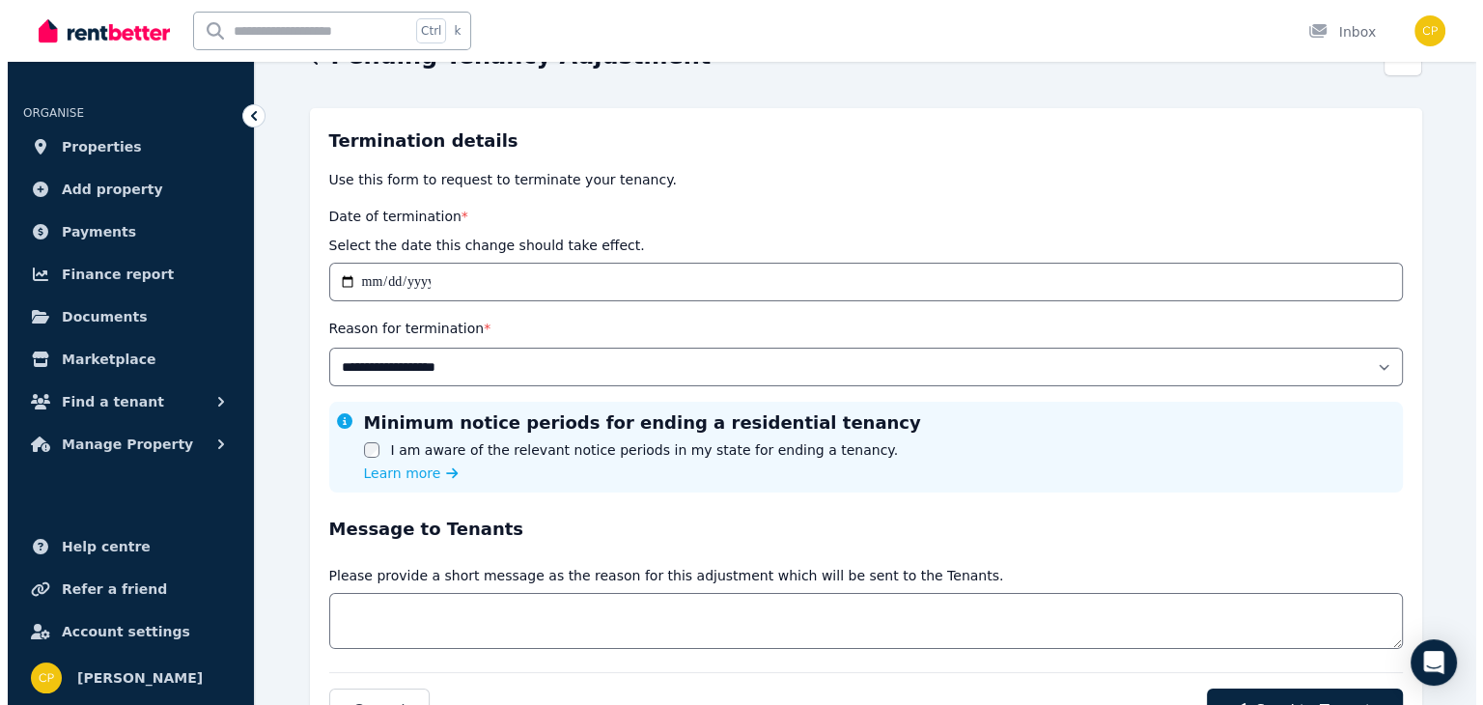
scroll to position [193, 0]
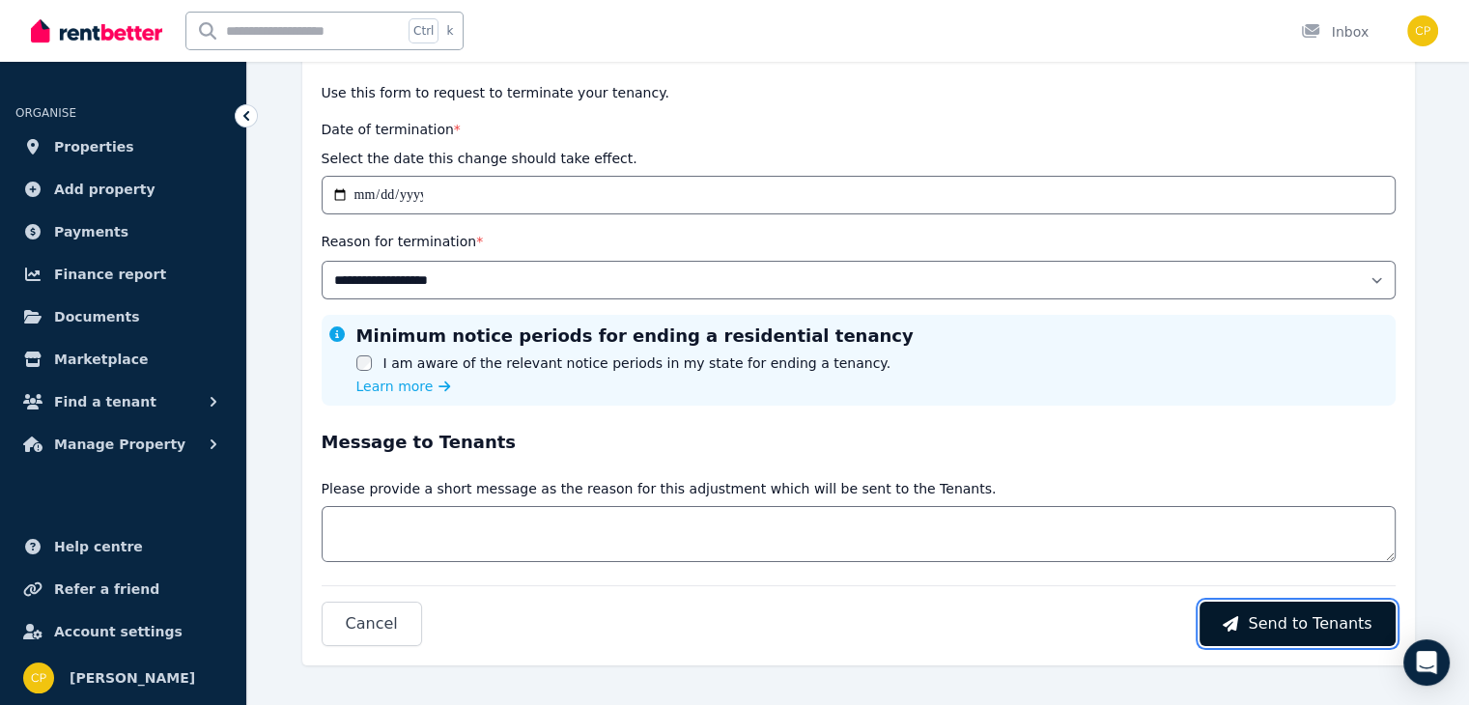
click at [1327, 621] on span "Send to Tenants" at bounding box center [1309, 623] width 124 height 23
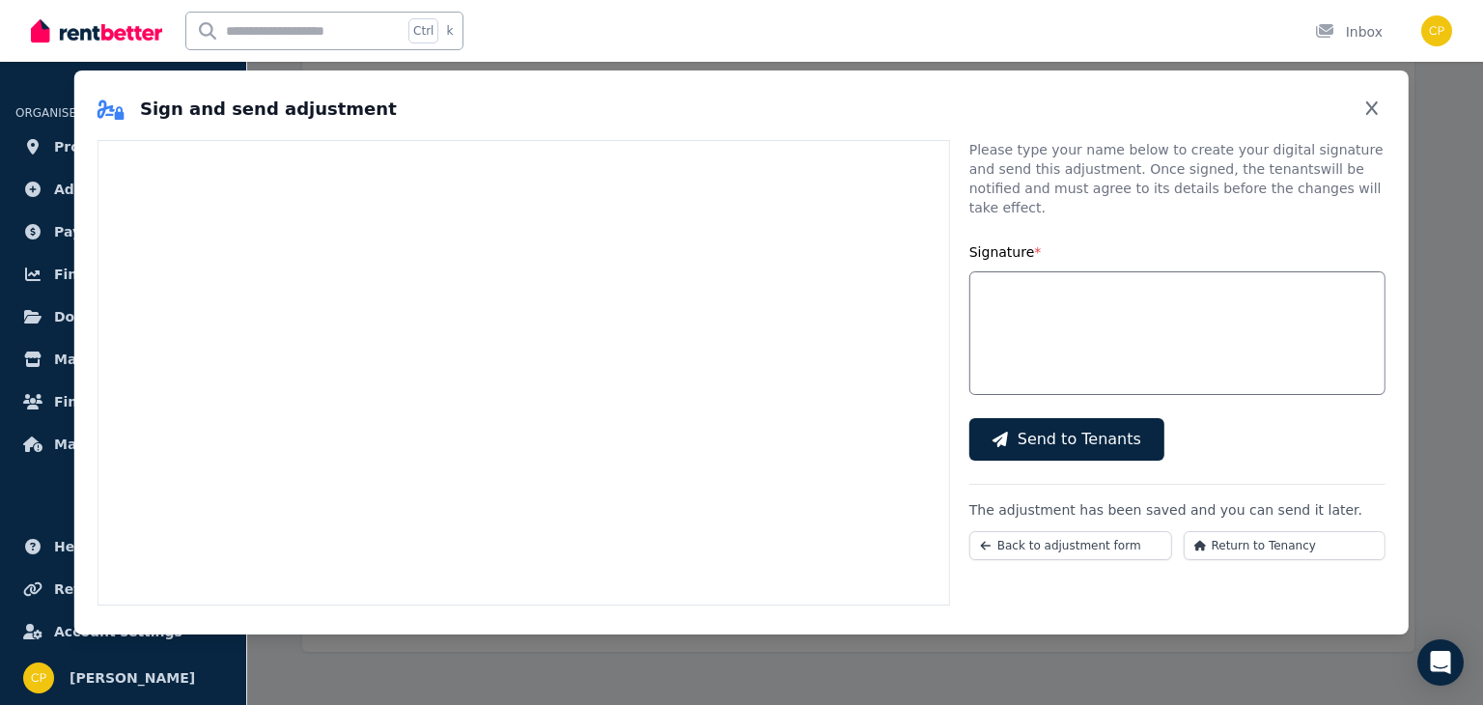
scroll to position [0, 0]
click at [1074, 538] on span "Back to adjustment form" at bounding box center [1069, 545] width 144 height 15
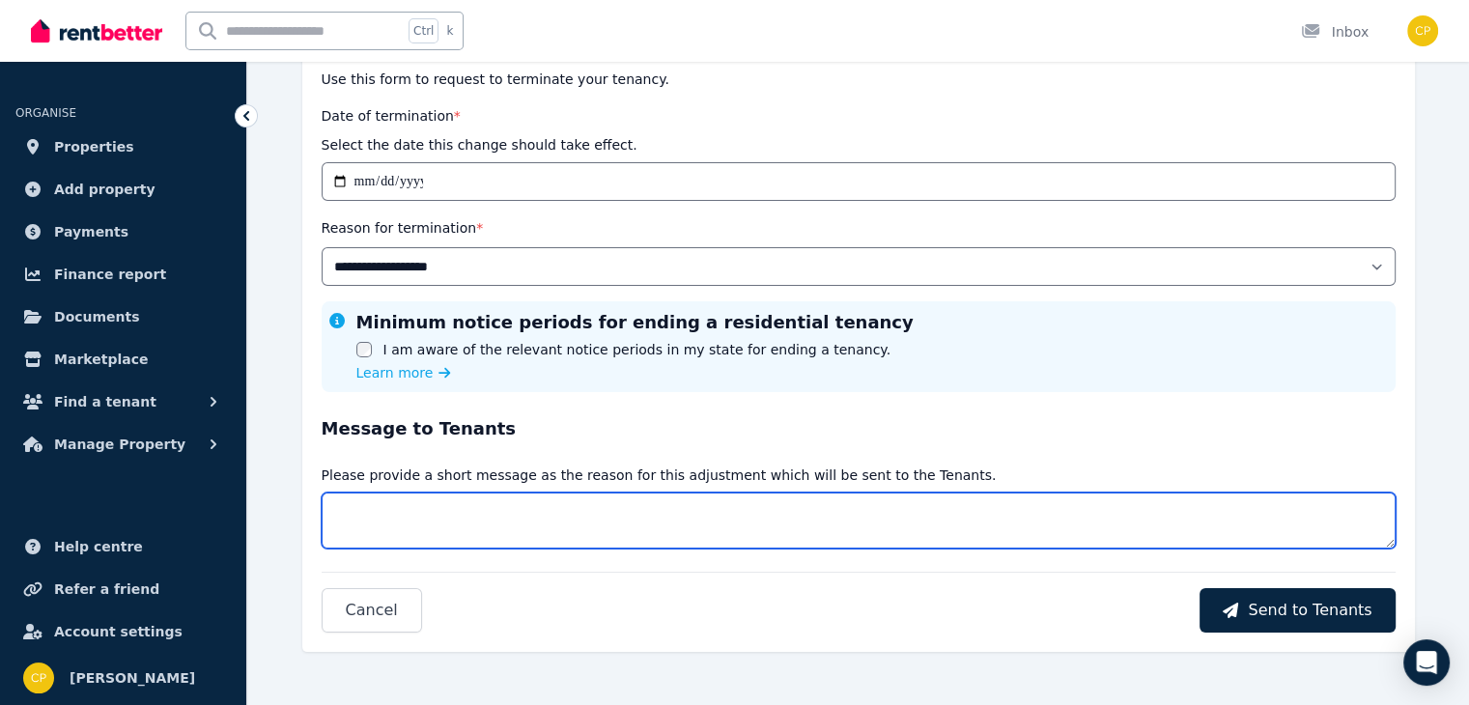
click at [373, 516] on textarea "Message" at bounding box center [859, 520] width 1074 height 56
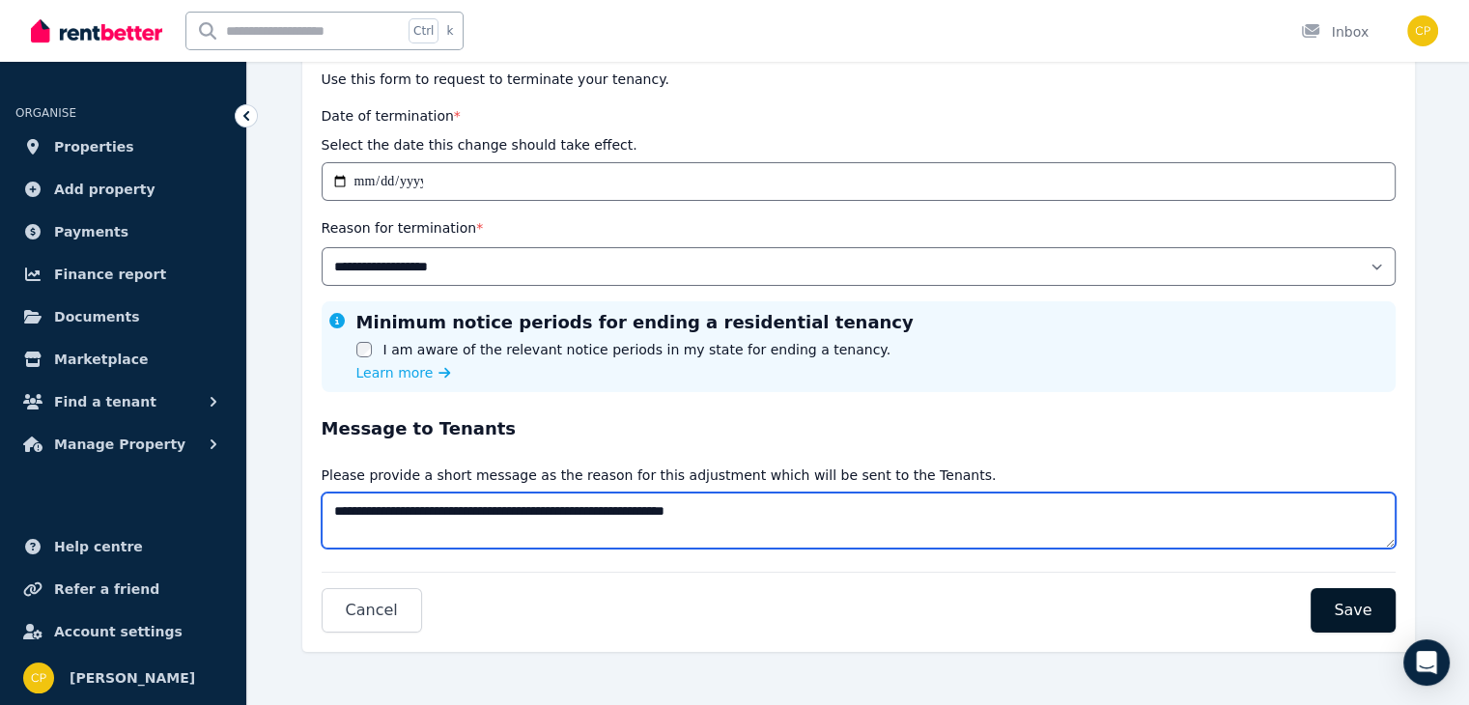
type textarea "**********"
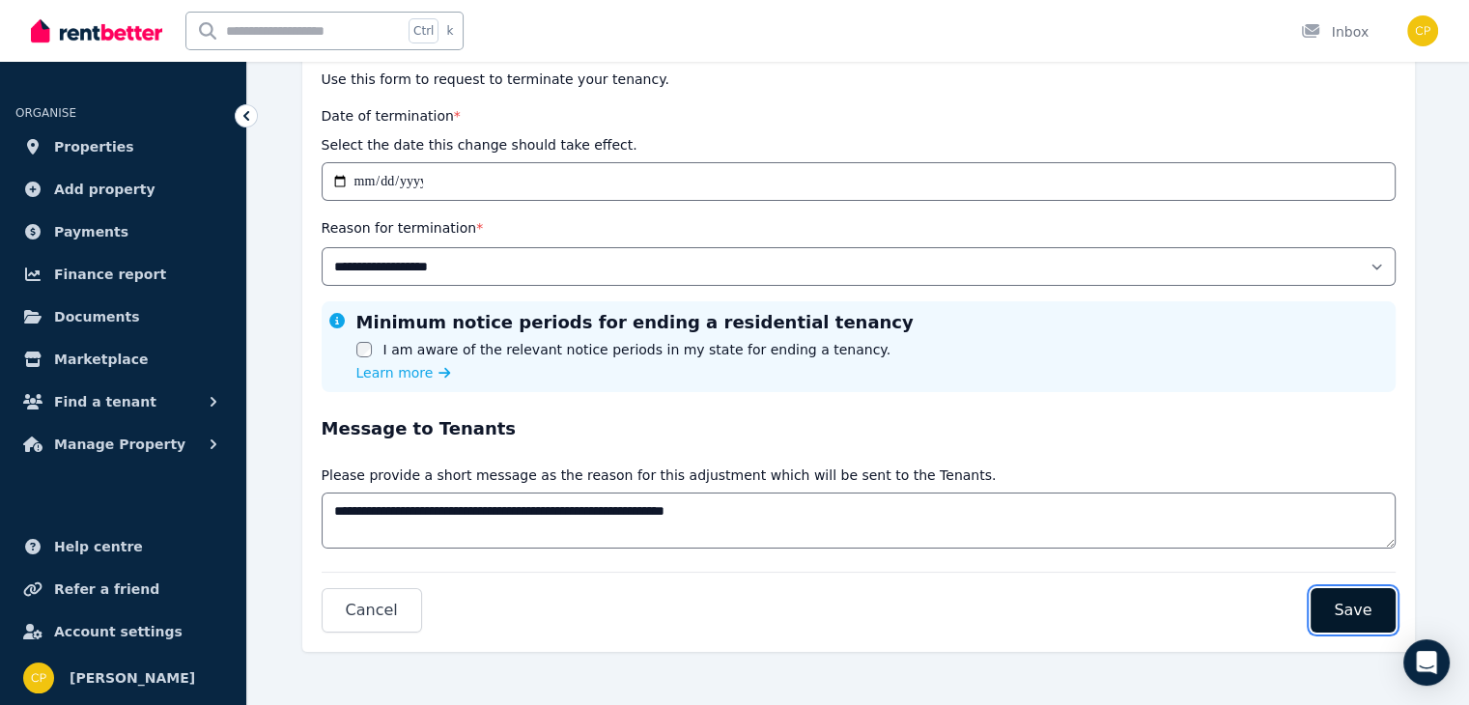
click at [1345, 609] on span "Save" at bounding box center [1352, 610] width 38 height 23
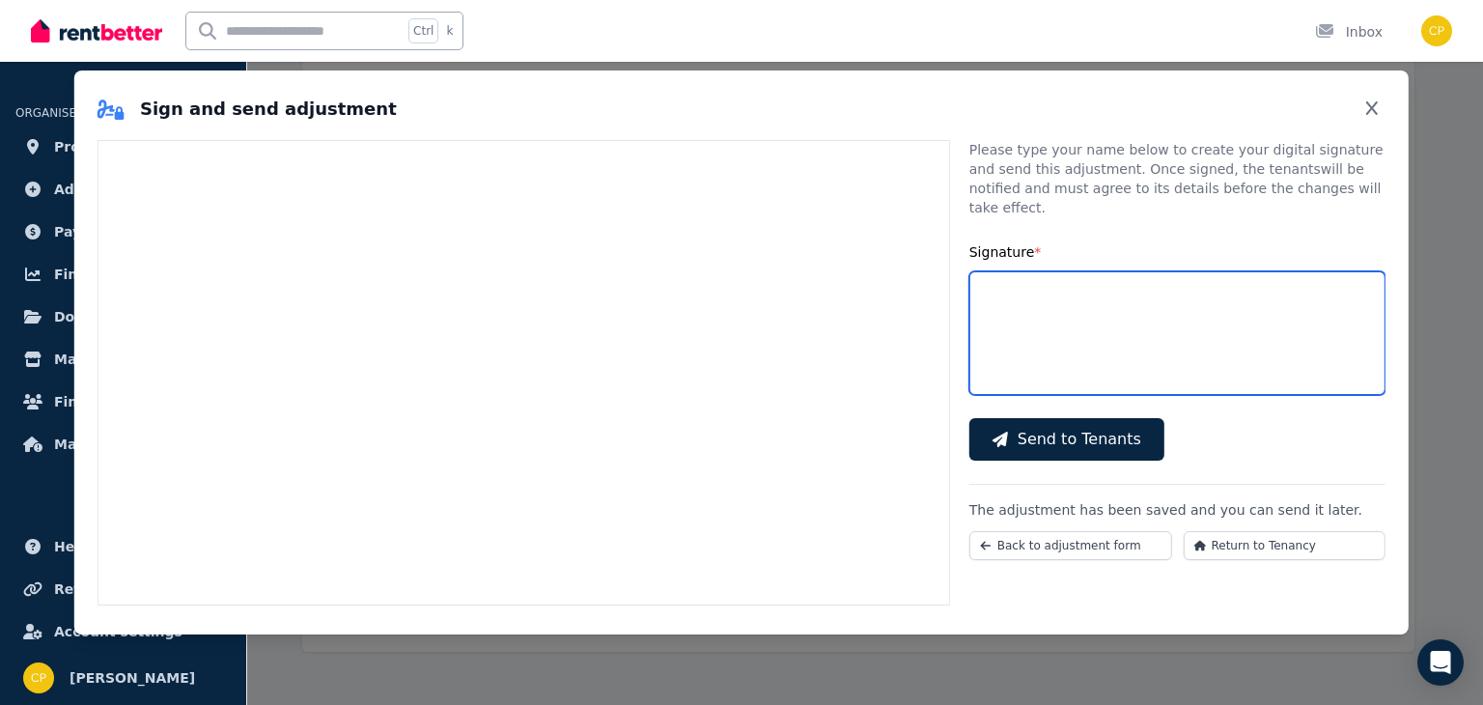
click at [1038, 313] on input "Signature *" at bounding box center [1177, 333] width 416 height 124
type input "*********"
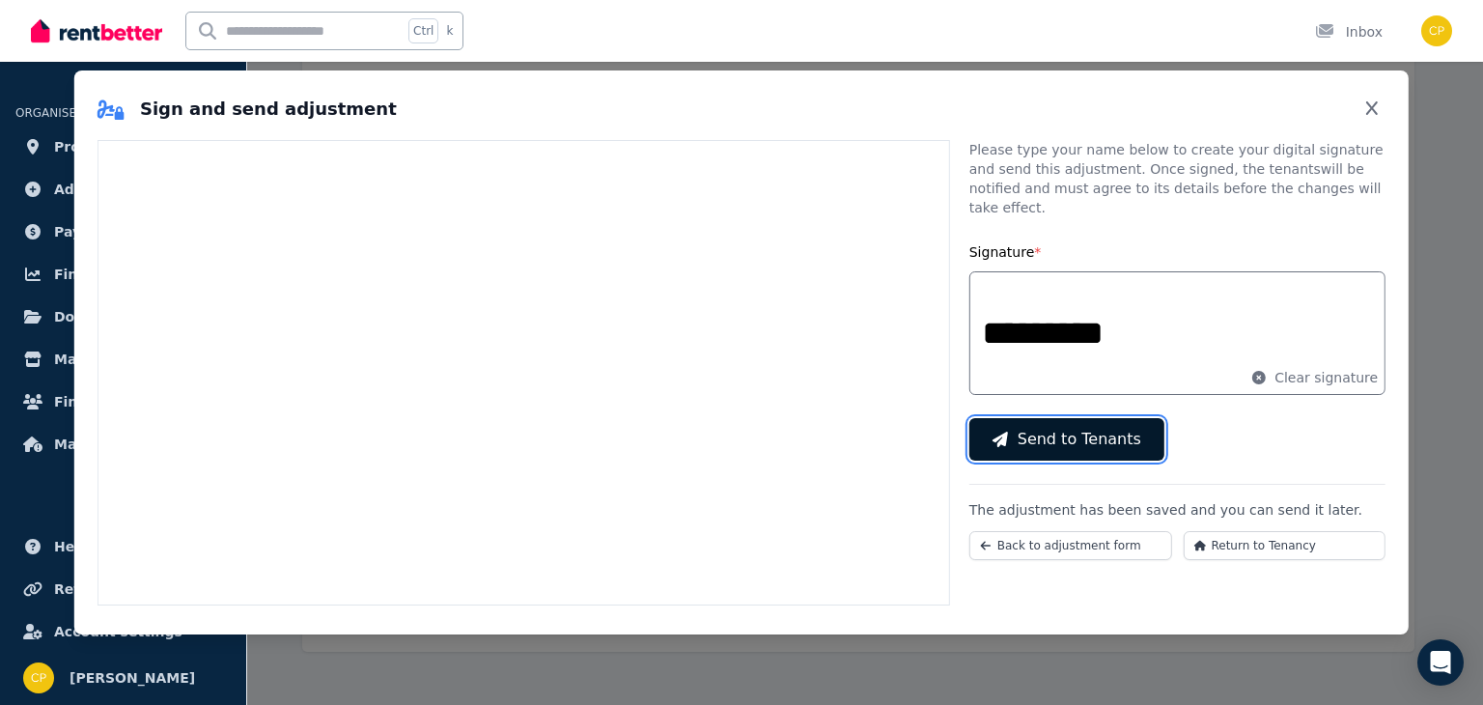
click at [1058, 428] on span "Send to Tenants" at bounding box center [1080, 439] width 124 height 23
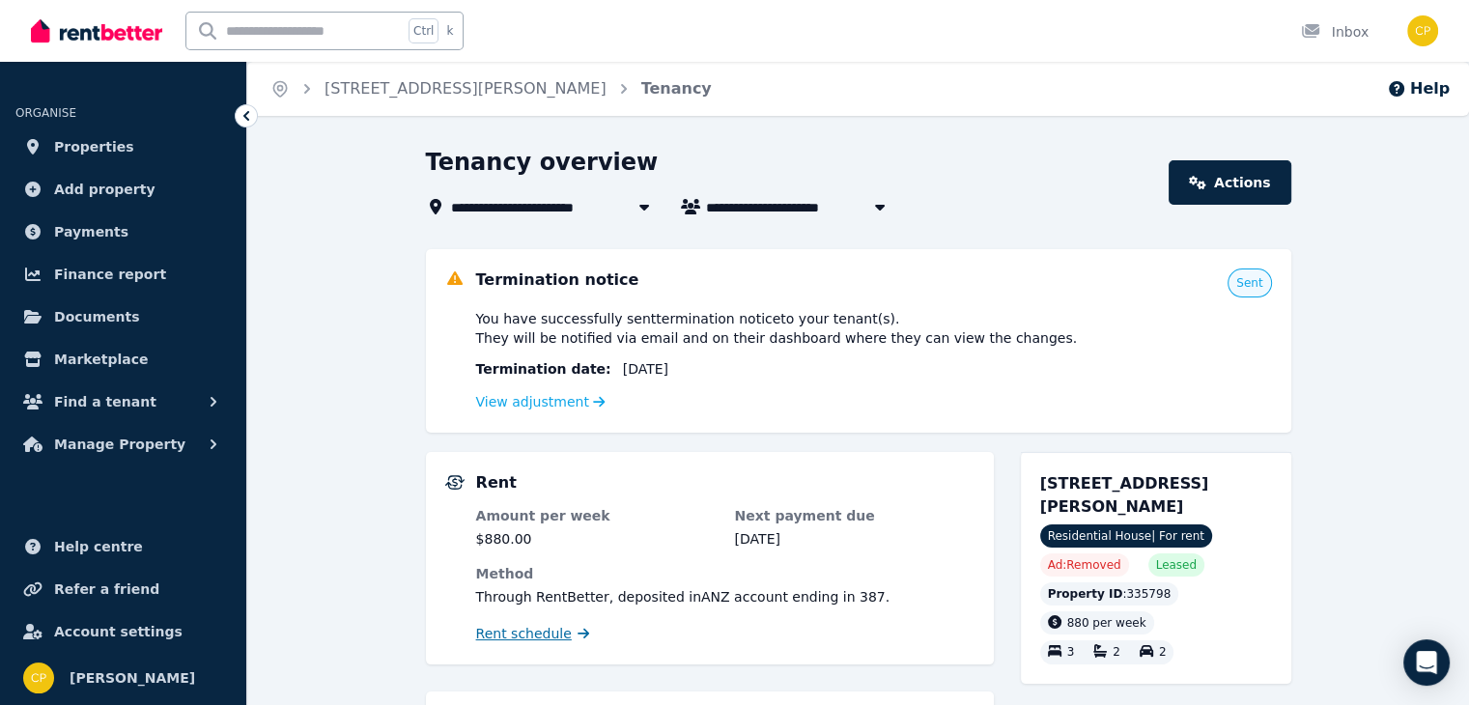
click at [541, 632] on span "Rent schedule" at bounding box center [524, 633] width 96 height 19
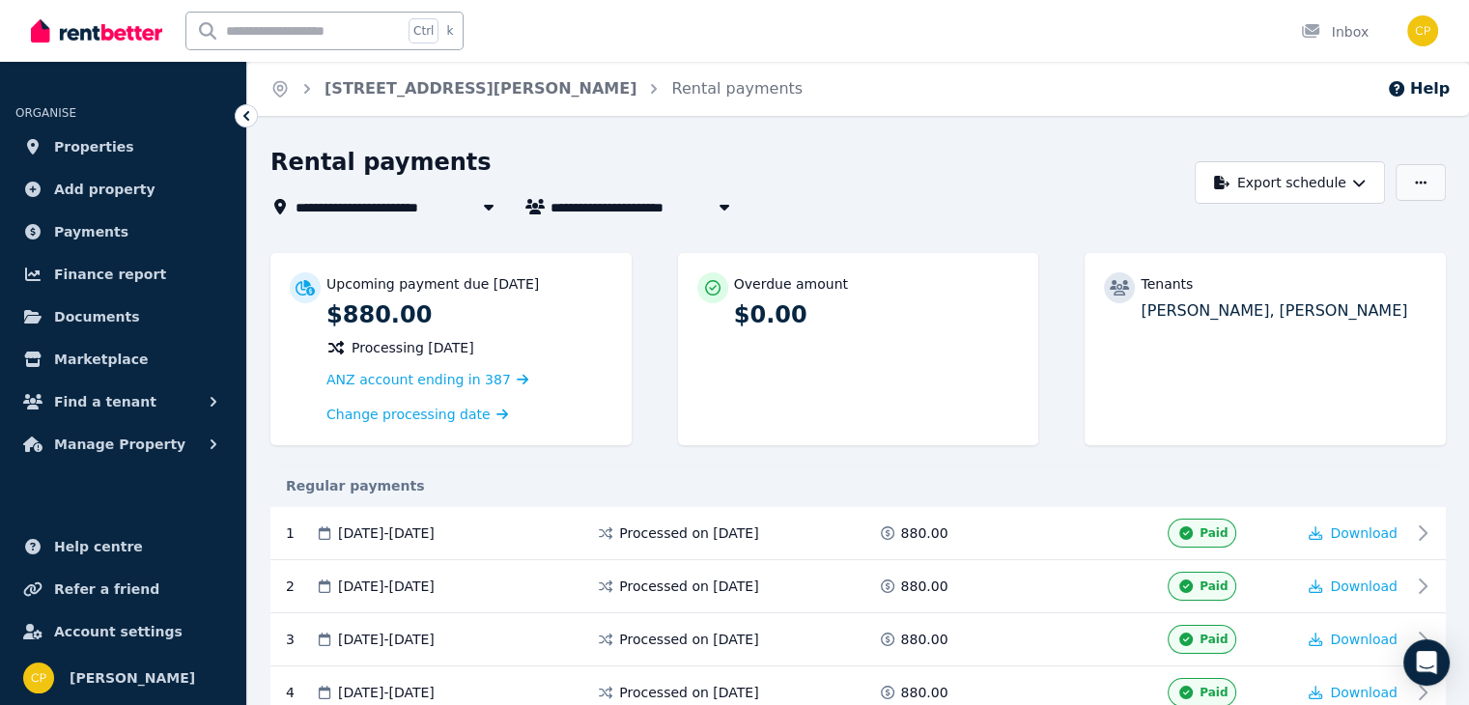
click at [1421, 183] on icon "button" at bounding box center [1421, 183] width 12 height 14
click at [1421, 661] on icon "Open Intercom Messenger" at bounding box center [1426, 662] width 22 height 25
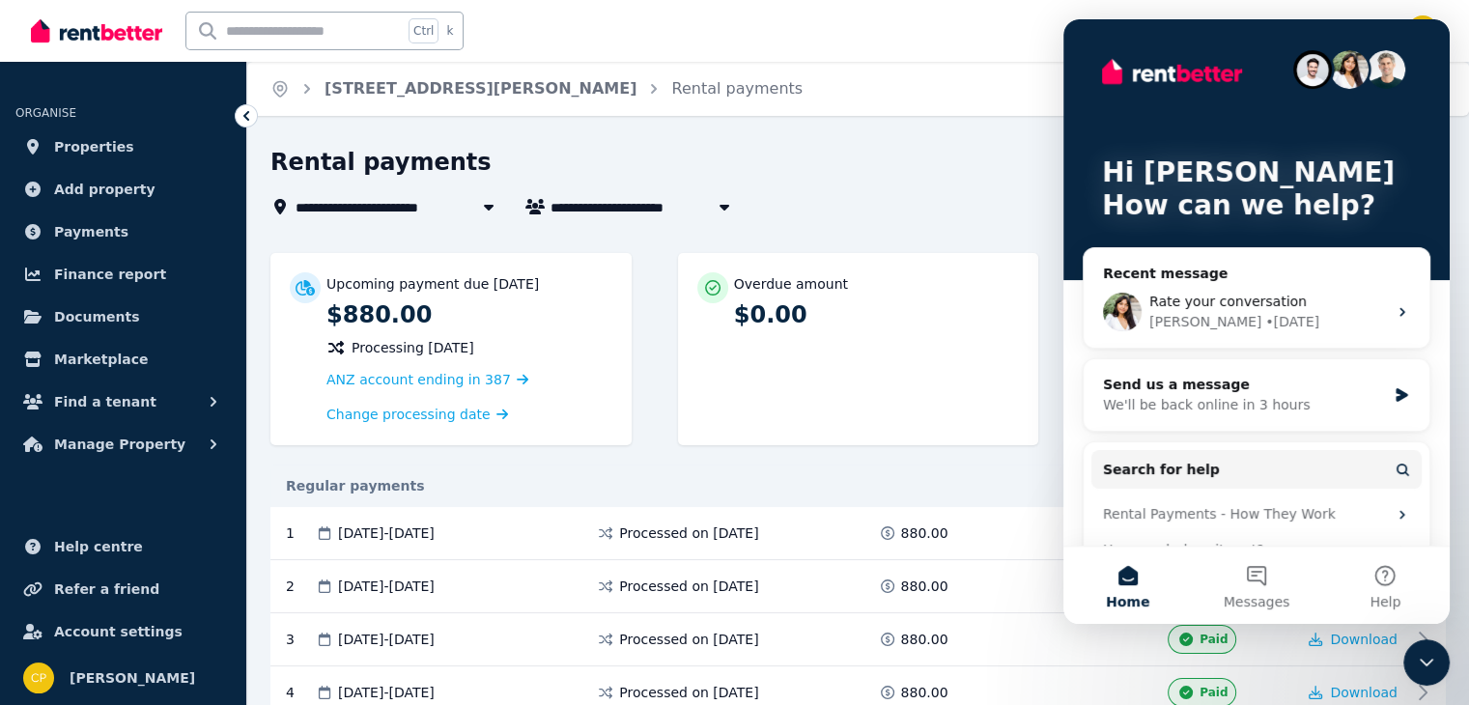
drag, startPoint x: 1448, startPoint y: 336, endPoint x: 1430, endPoint y: 381, distance: 48.9
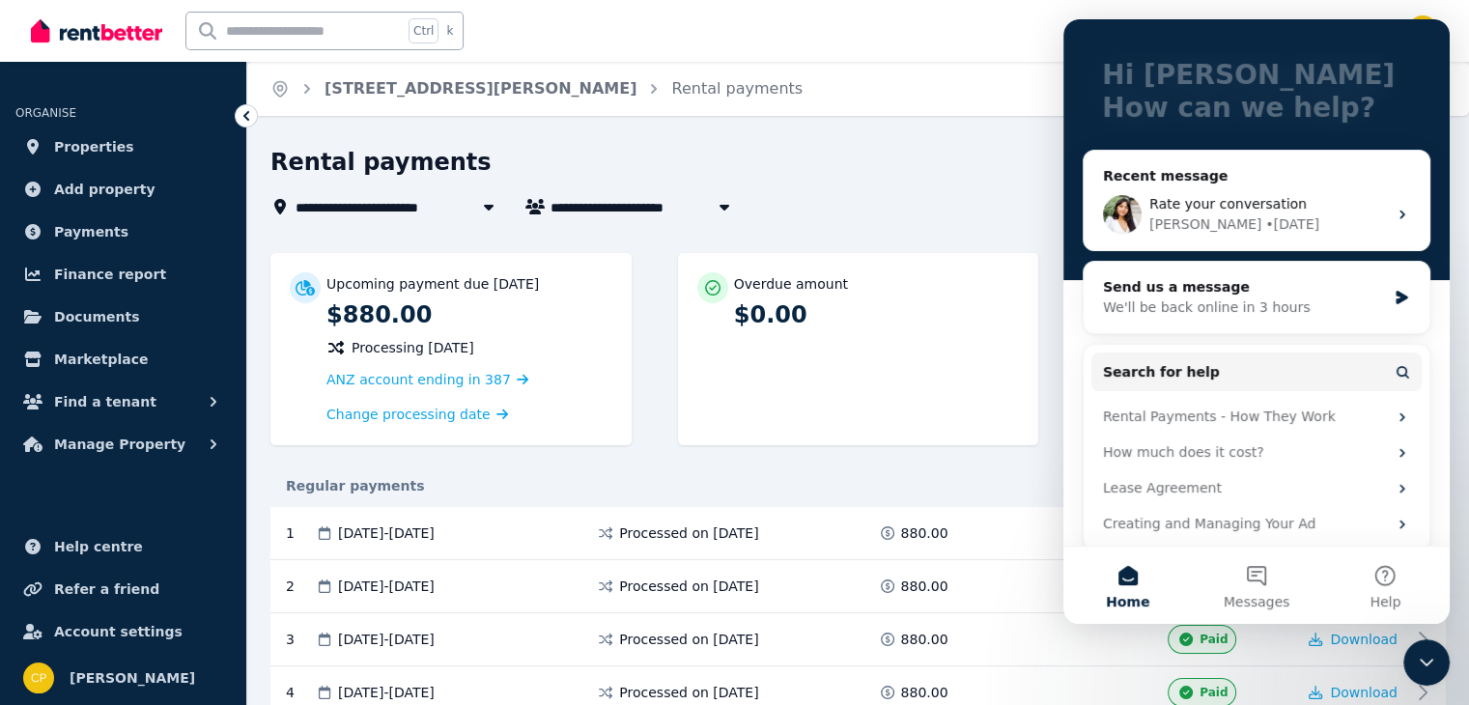
scroll to position [111, 0]
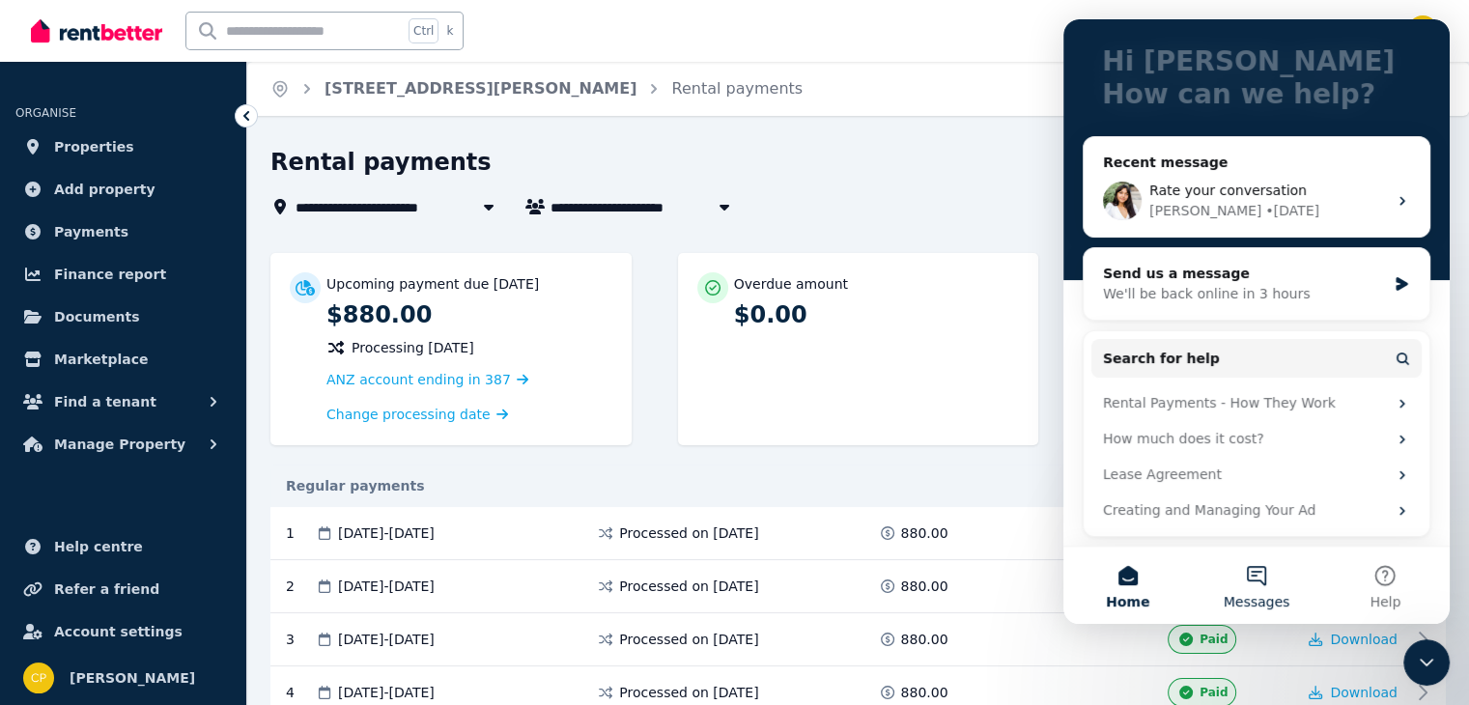
click at [1258, 582] on button "Messages" at bounding box center [1255, 584] width 128 height 77
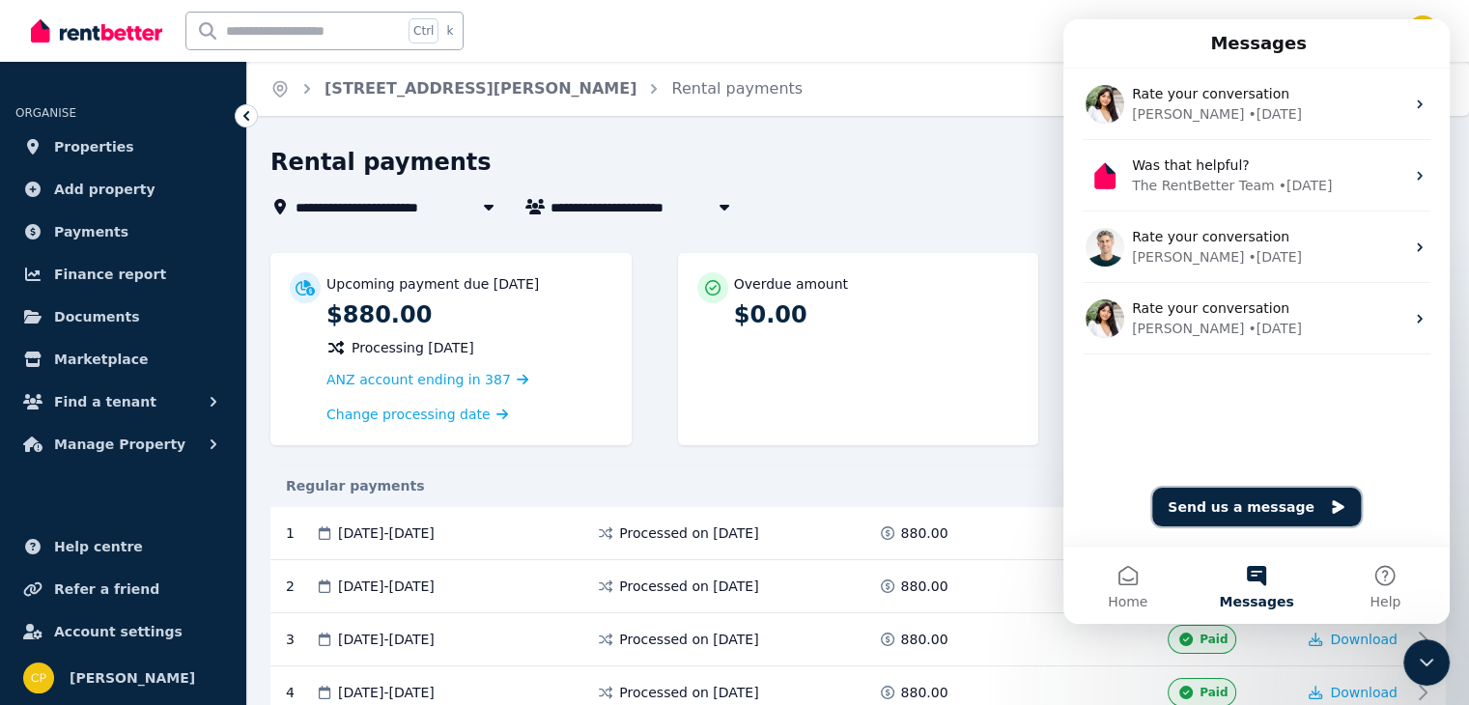
click at [1264, 510] on button "Send us a message" at bounding box center [1256, 507] width 209 height 39
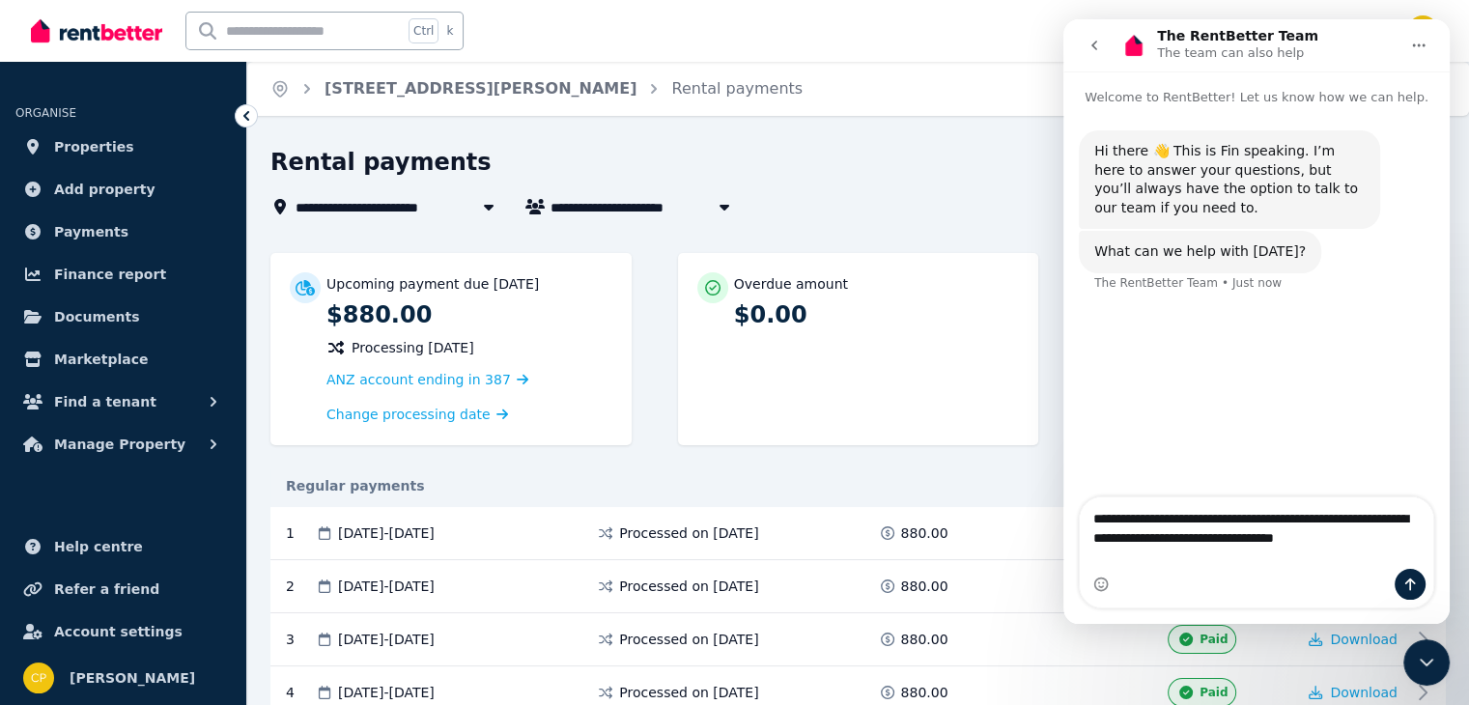
type textarea "**********"
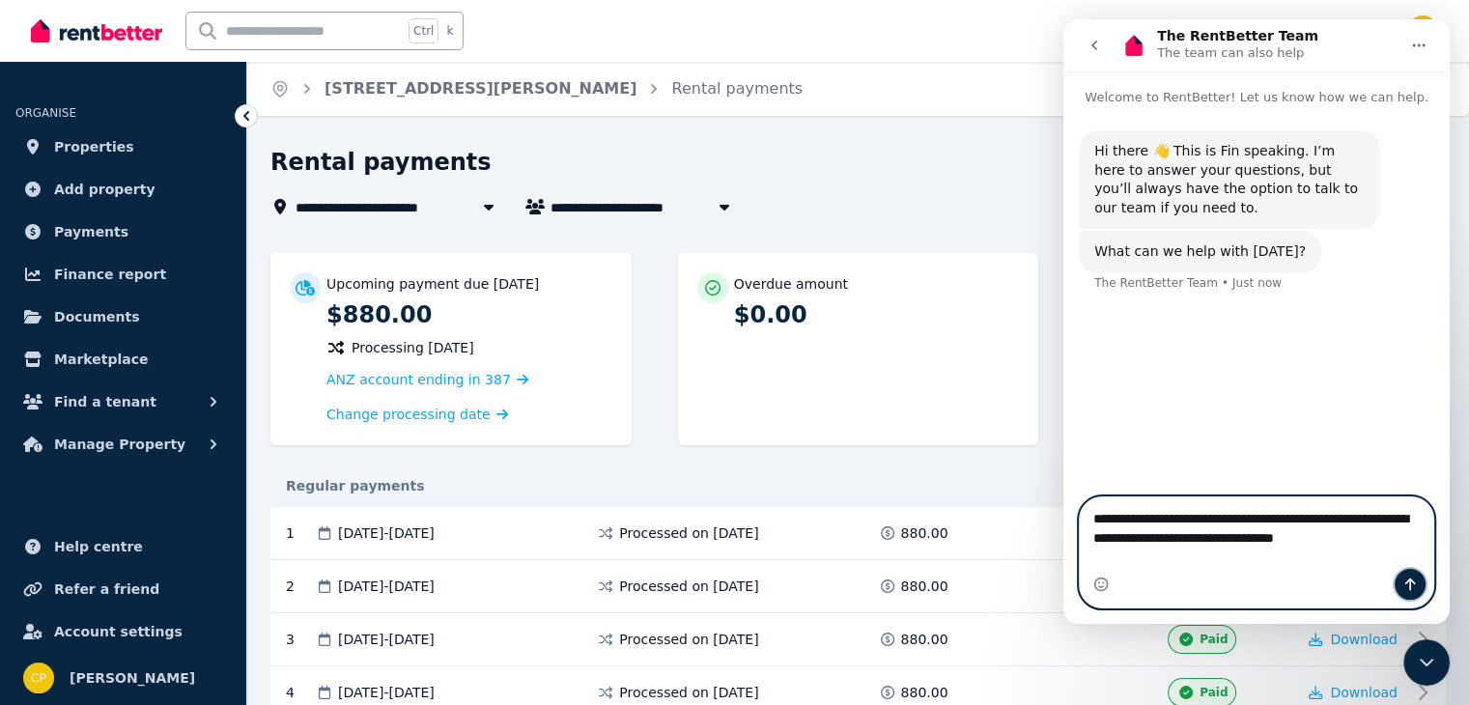
click at [1415, 578] on icon "Send a message…" at bounding box center [1409, 583] width 15 height 15
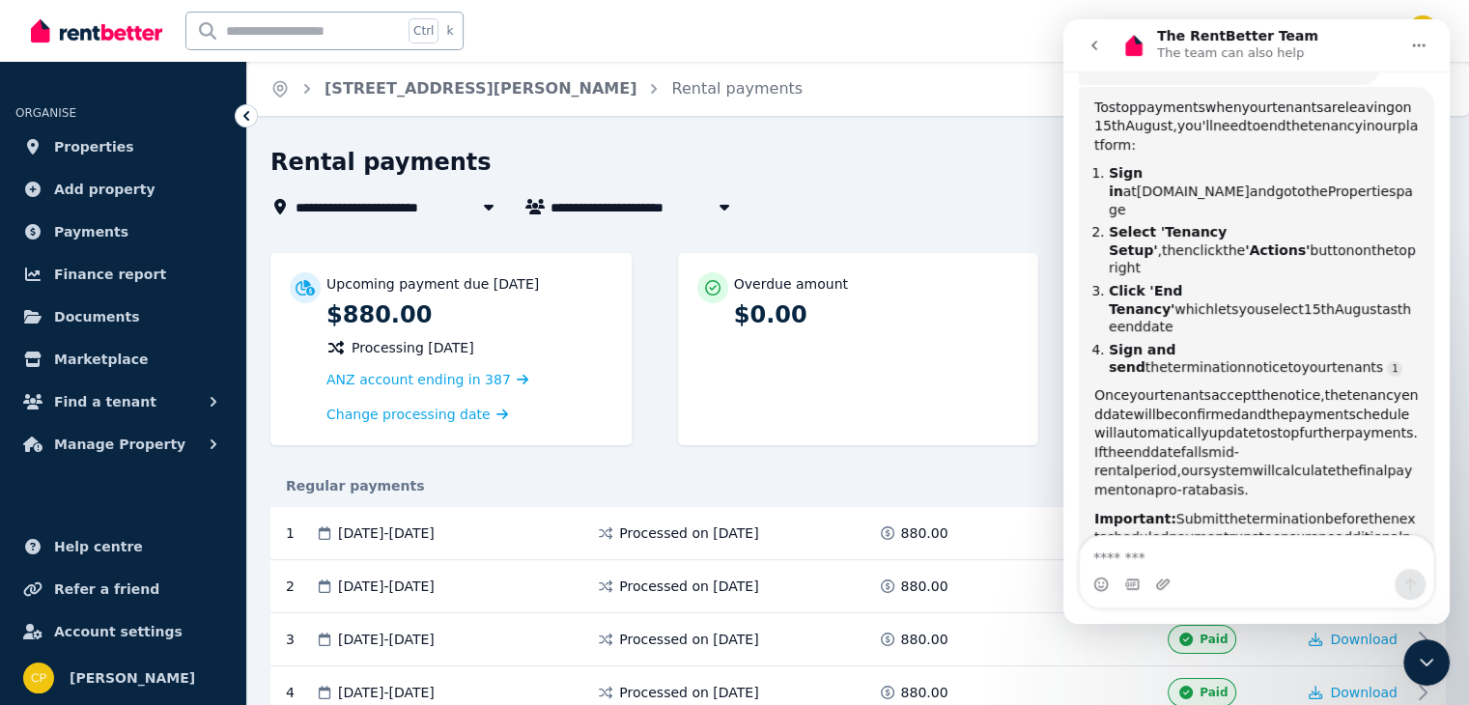
scroll to position [381, 0]
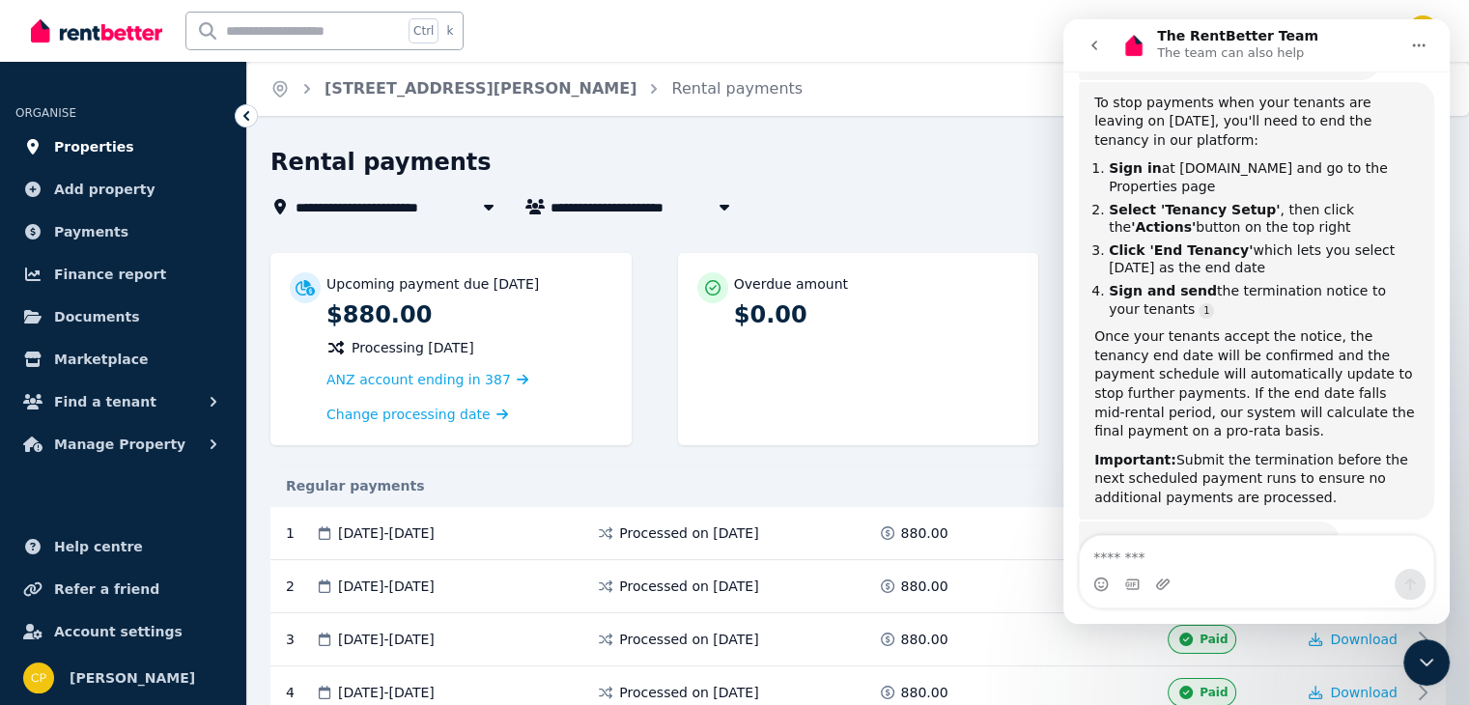
click at [66, 148] on span "Properties" at bounding box center [94, 146] width 80 height 23
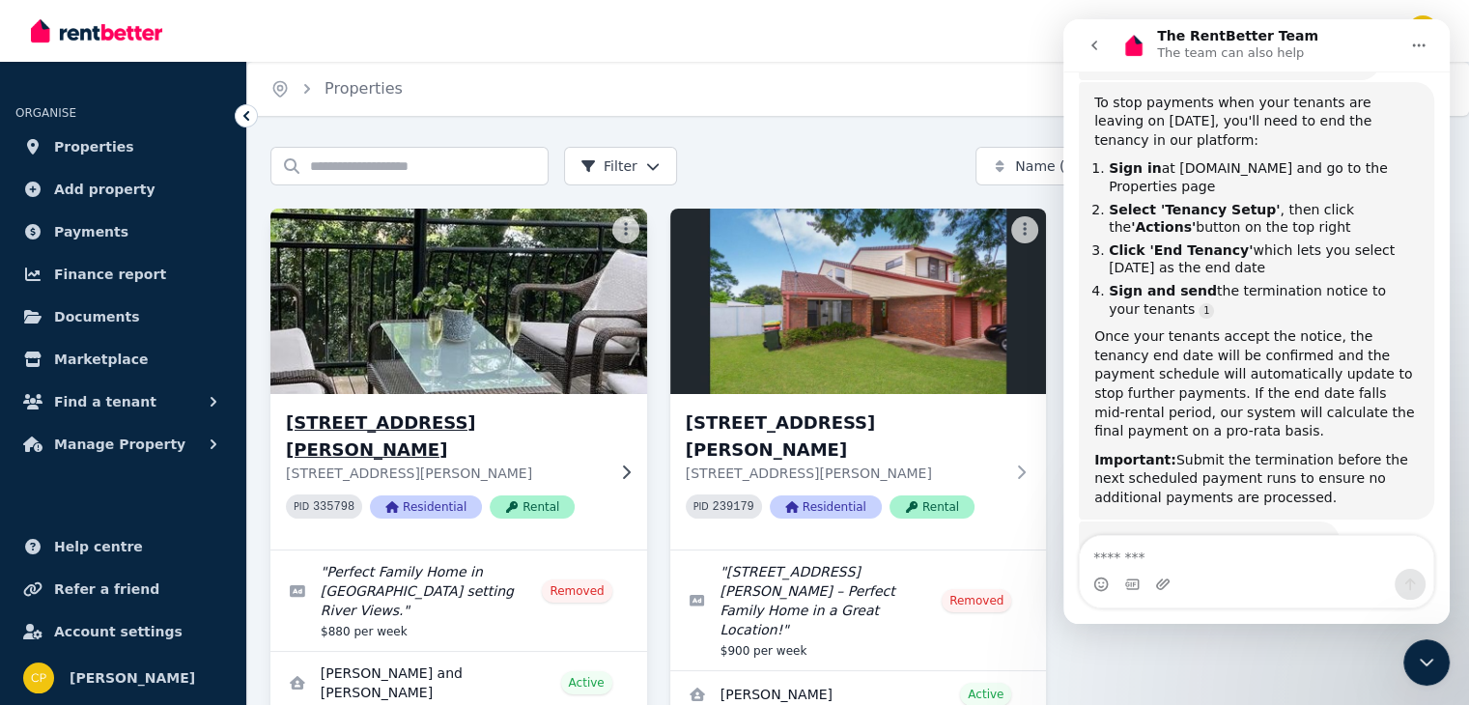
click at [349, 424] on h3 "13 Bawden Lane, Tumbulgum" at bounding box center [445, 436] width 319 height 54
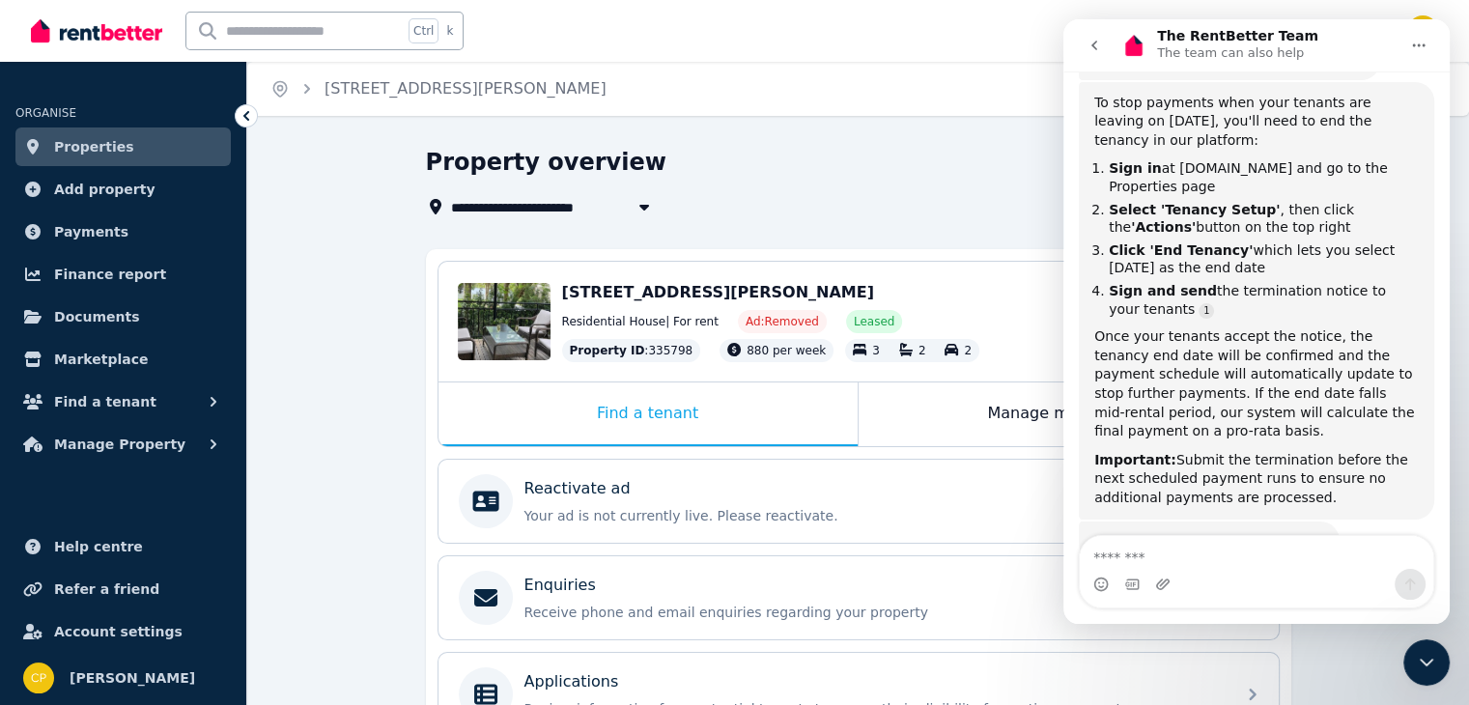
click at [1321, 43] on div "The RentBetter Team The team can also help" at bounding box center [1258, 46] width 280 height 34
click at [1429, 662] on icon "Close Intercom Messenger" at bounding box center [1426, 662] width 14 height 8
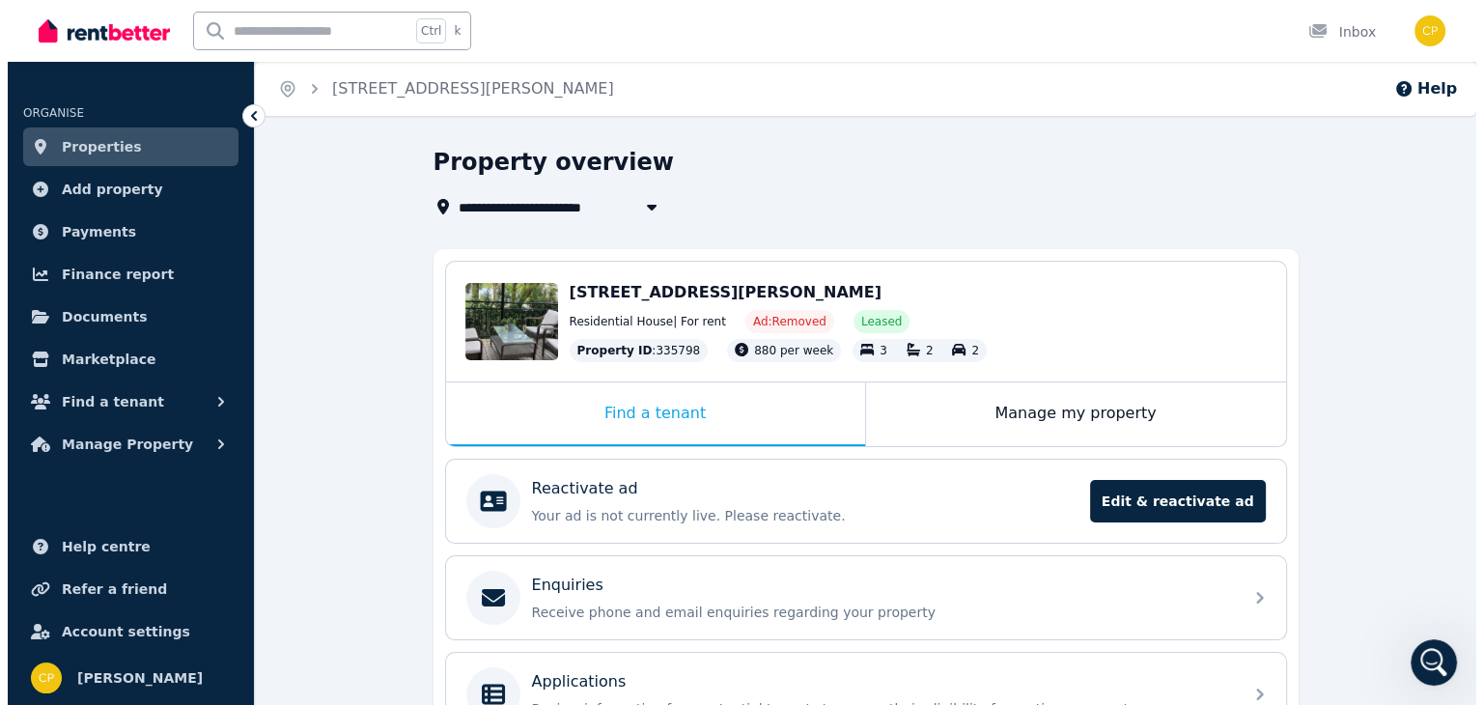
scroll to position [400, 0]
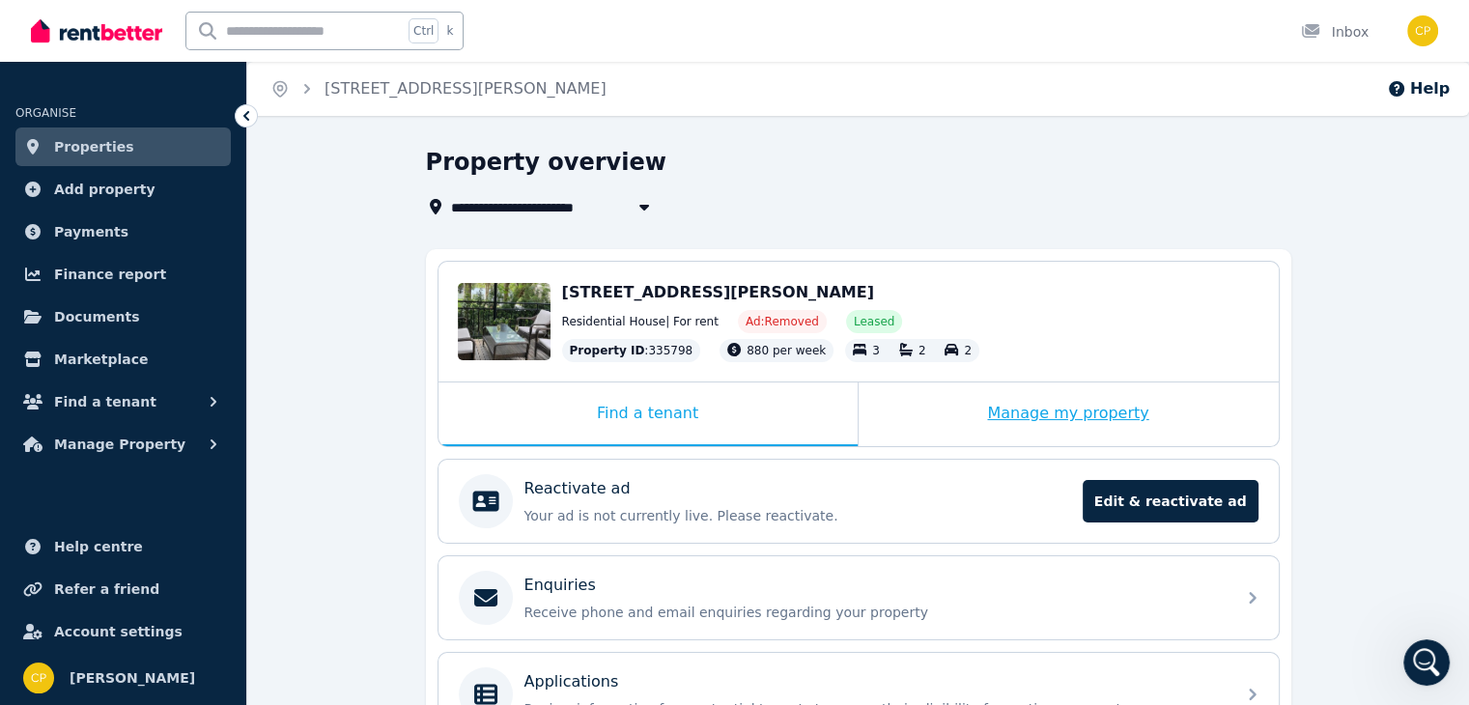
click at [1103, 411] on div "Manage my property" at bounding box center [1068, 414] width 420 height 64
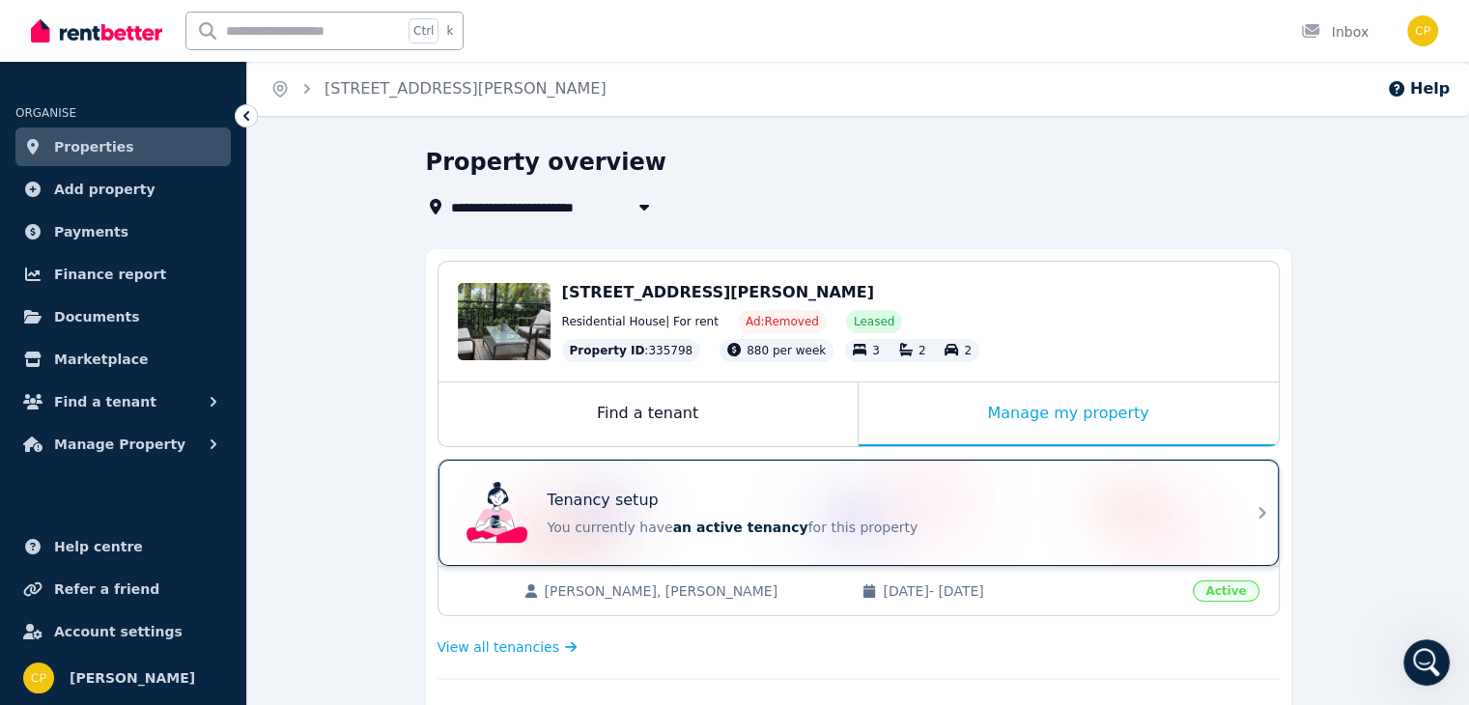
click at [853, 520] on p "You currently have an active tenancy for this property" at bounding box center [885, 527] width 676 height 19
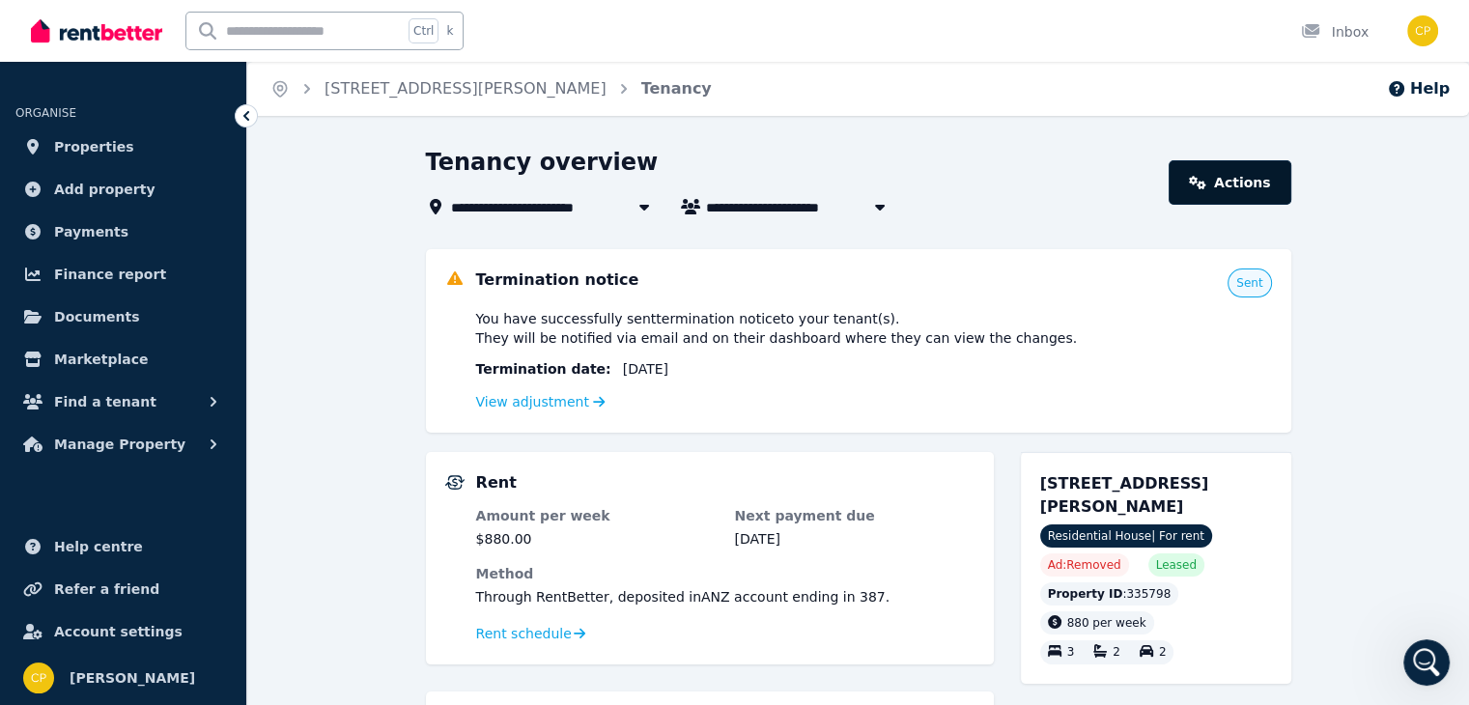
click at [1244, 189] on link "Actions" at bounding box center [1229, 182] width 122 height 44
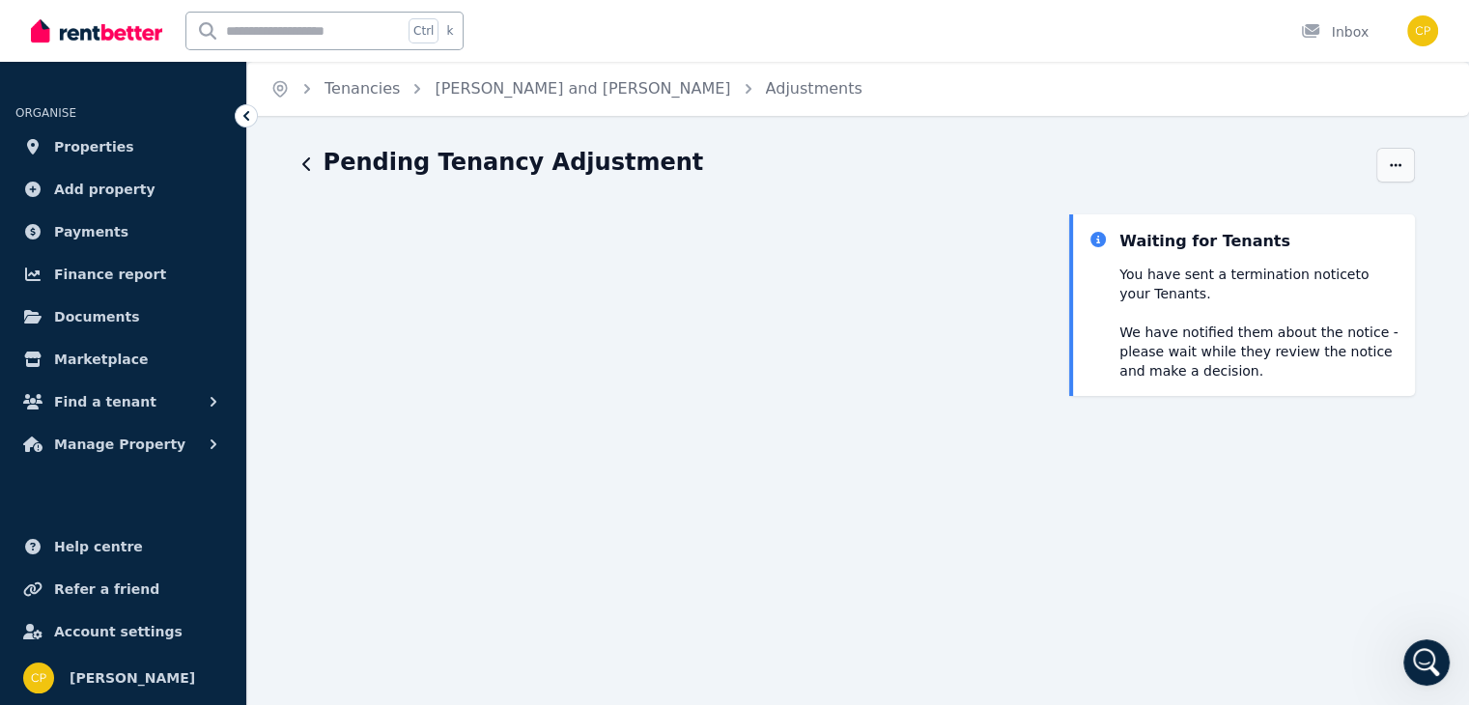
click at [1394, 165] on icon "button" at bounding box center [1395, 164] width 12 height 3
click at [310, 169] on icon "button" at bounding box center [307, 163] width 10 height 15
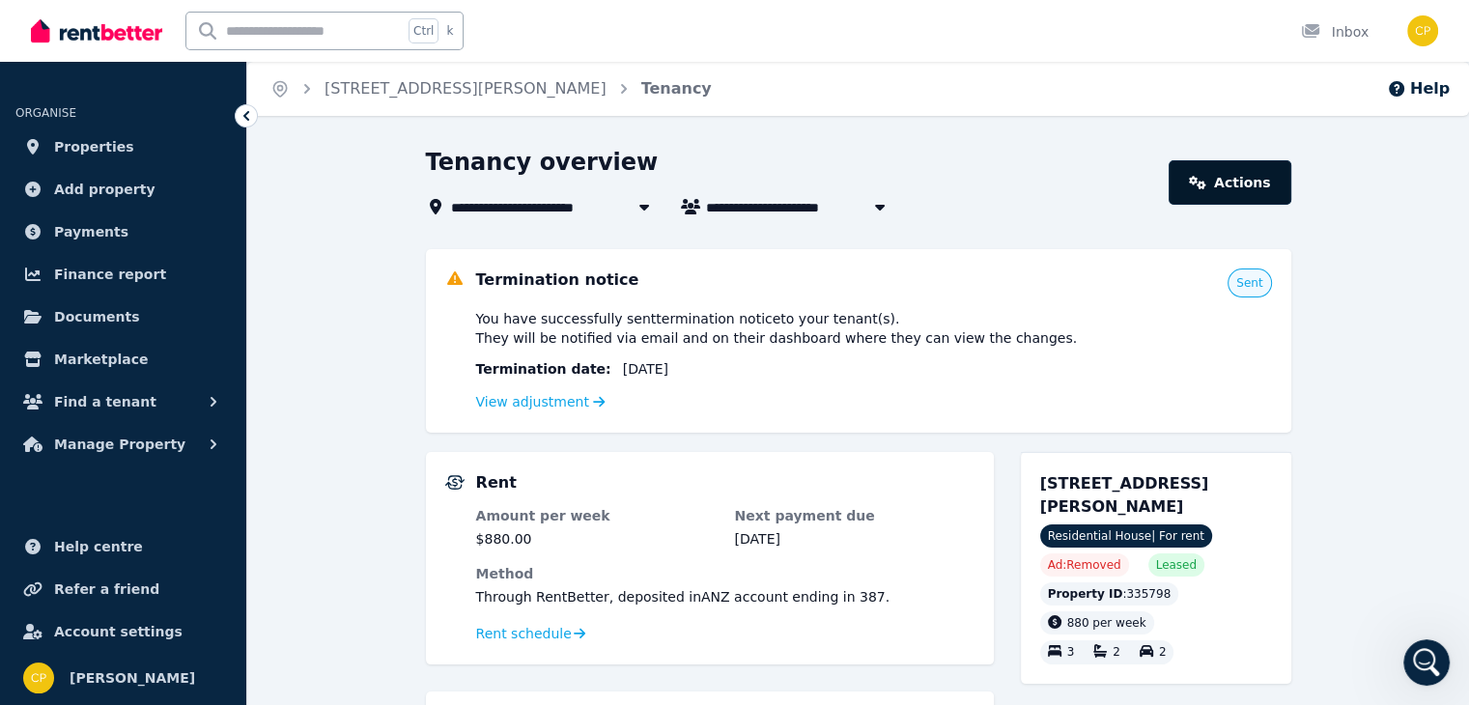
click at [1258, 182] on link "Actions" at bounding box center [1229, 182] width 122 height 44
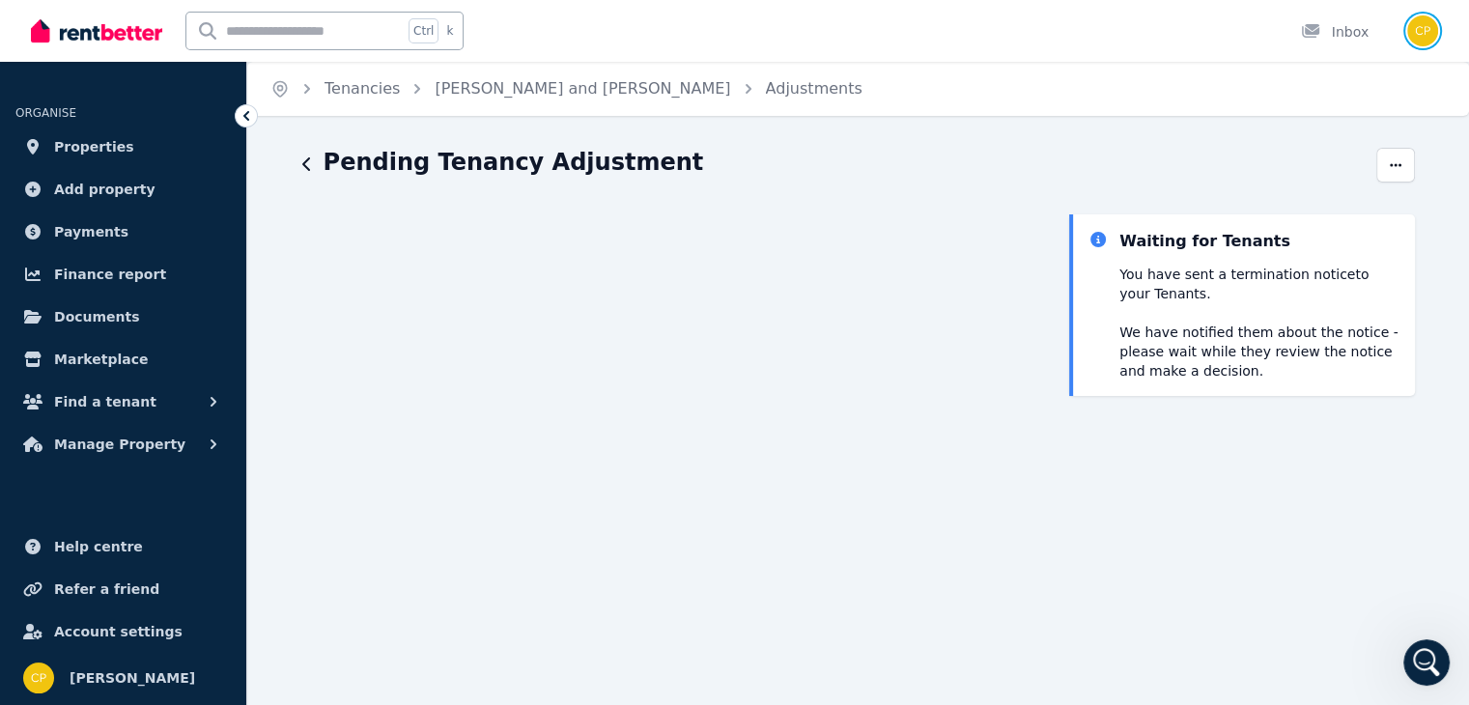
click at [1417, 28] on img "button" at bounding box center [1422, 30] width 31 height 31
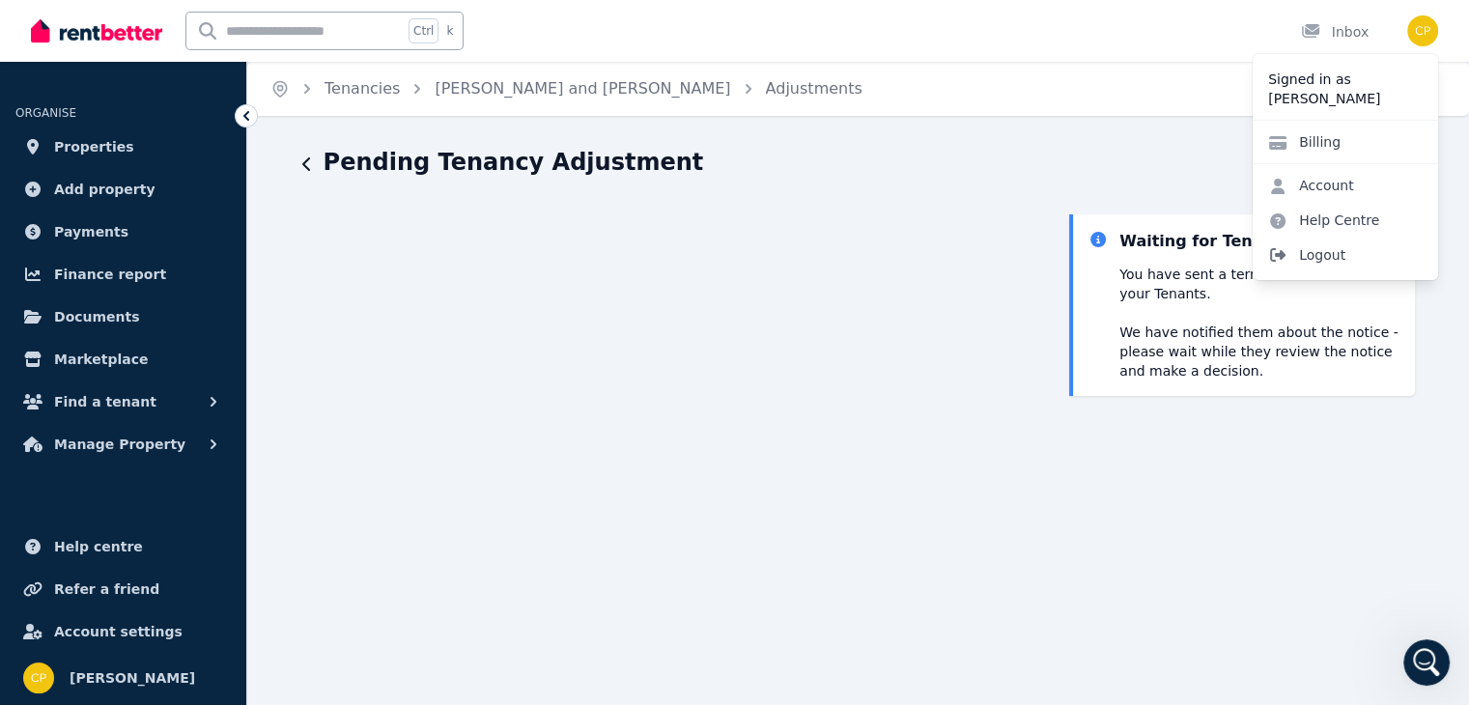
click at [1324, 262] on span "Logout" at bounding box center [1344, 255] width 185 height 35
